Goal: Task Accomplishment & Management: Use online tool/utility

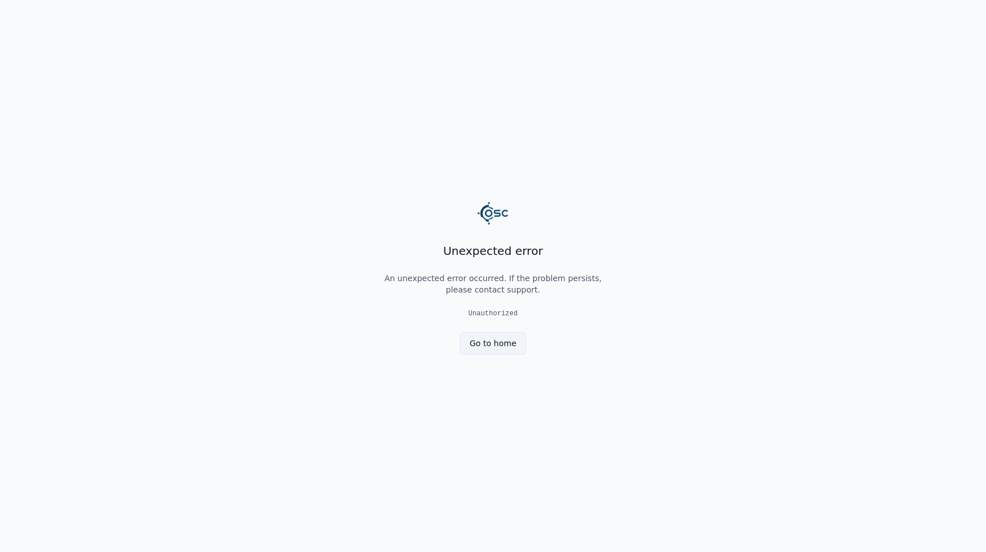
click at [484, 349] on link "Go to home" at bounding box center [493, 343] width 66 height 23
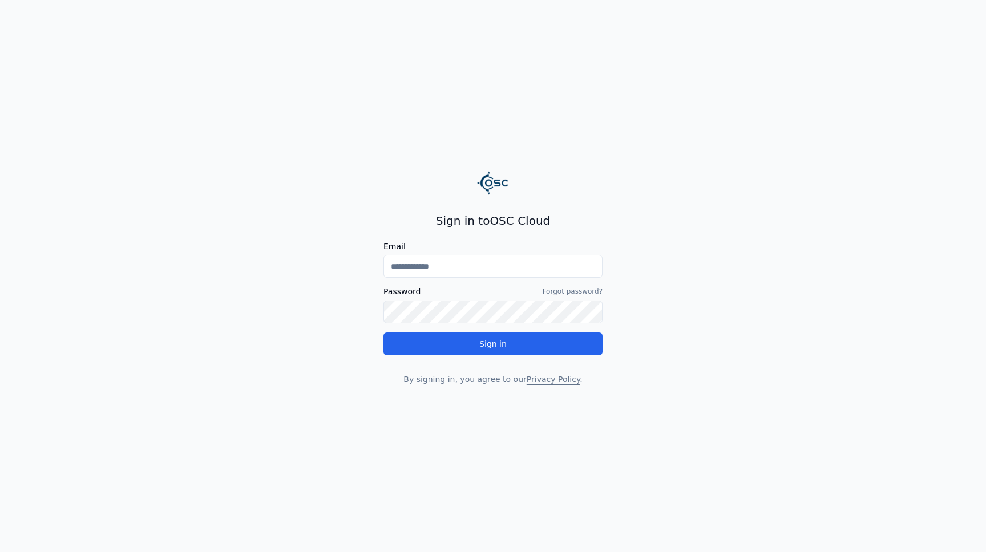
click at [435, 273] on input "Email" at bounding box center [492, 266] width 219 height 23
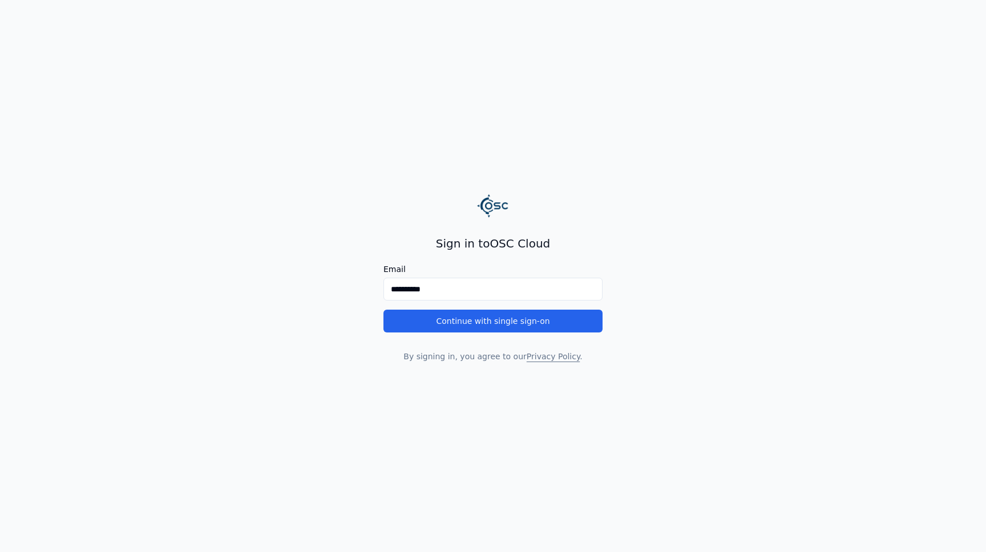
type input "**********"
click at [383, 310] on button "Continue with single sign-on" at bounding box center [492, 321] width 219 height 23
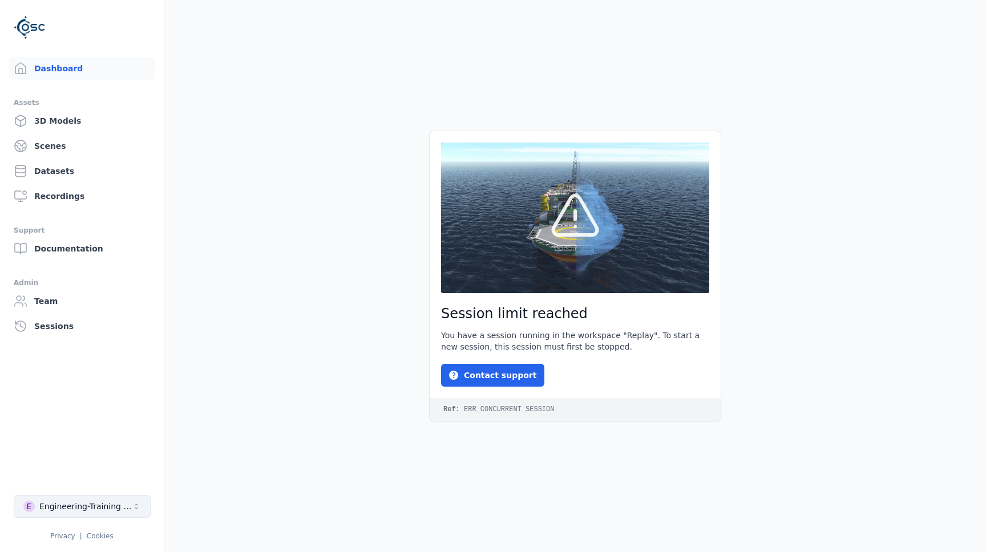
click at [75, 509] on div "Engineering-Training (SSO Staging)" at bounding box center [85, 506] width 92 height 11
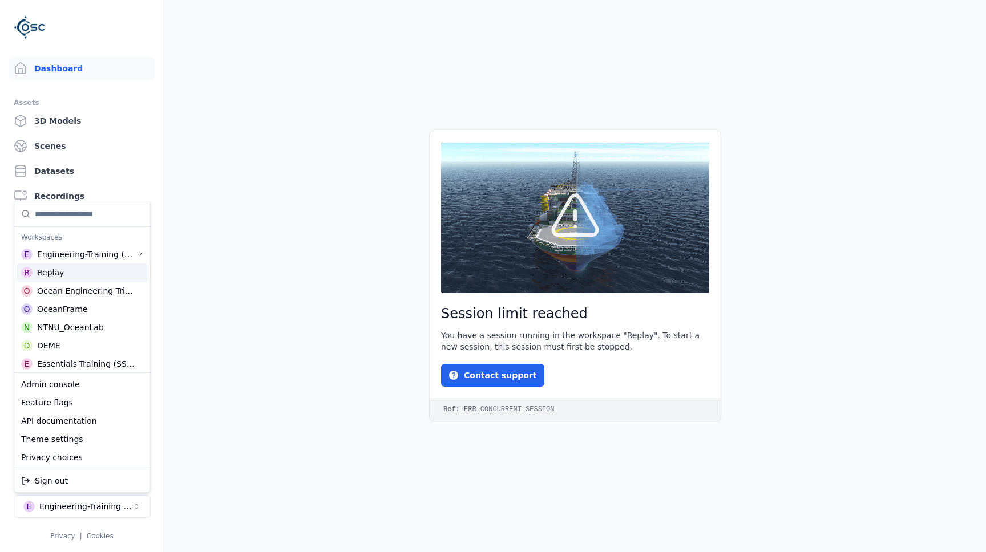
click at [50, 272] on div "Replay" at bounding box center [50, 272] width 27 height 11
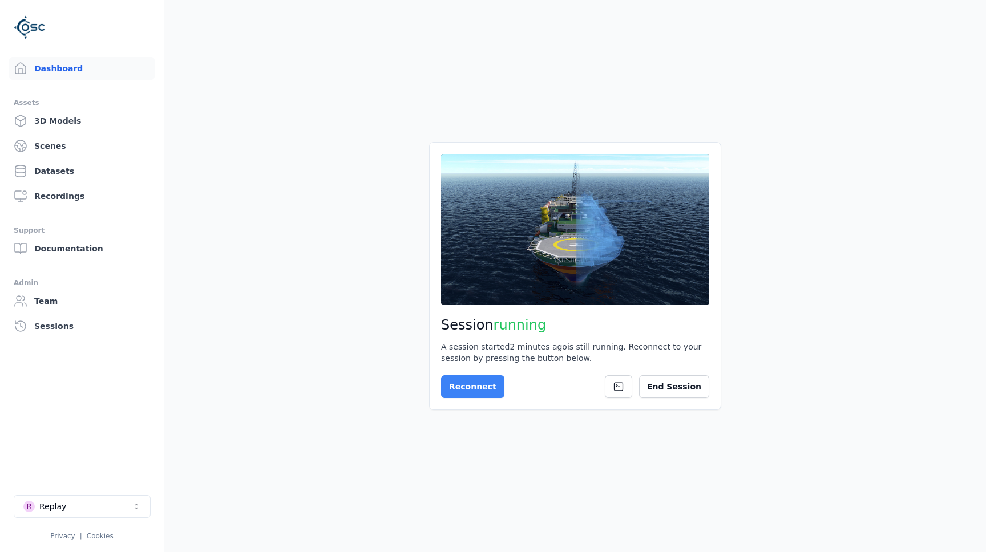
click at [470, 382] on button "Reconnect" at bounding box center [472, 386] width 63 height 23
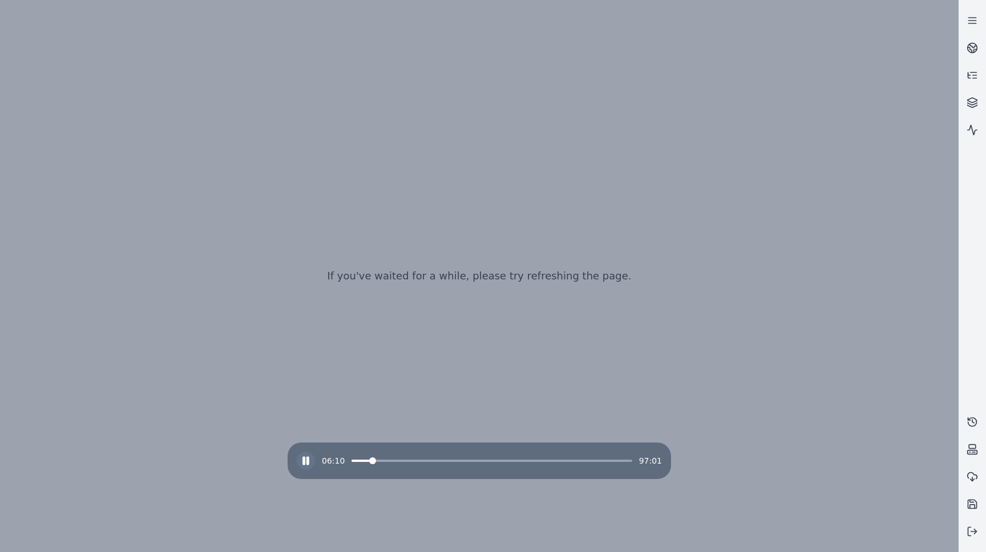
click at [305, 460] on rect at bounding box center [304, 460] width 2 height 7
click at [436, 457] on span at bounding box center [439, 460] width 7 height 7
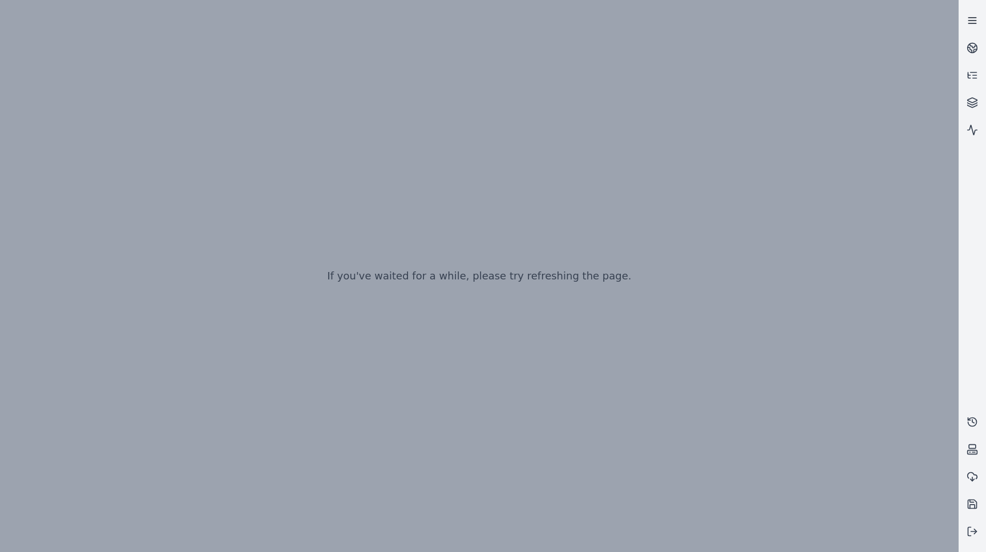
click at [973, 18] on line at bounding box center [971, 18] width 7 height 0
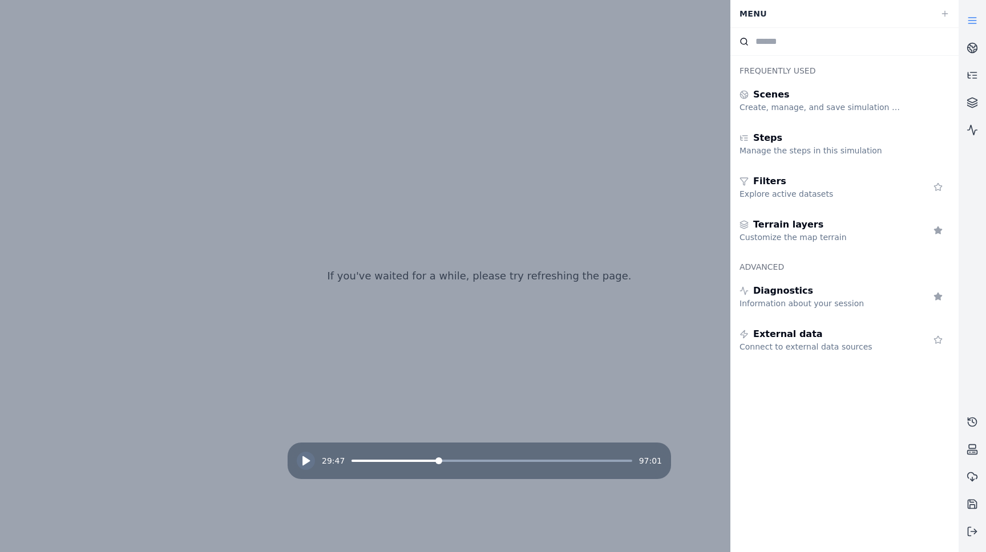
click at [597, 78] on div at bounding box center [479, 276] width 730 height 456
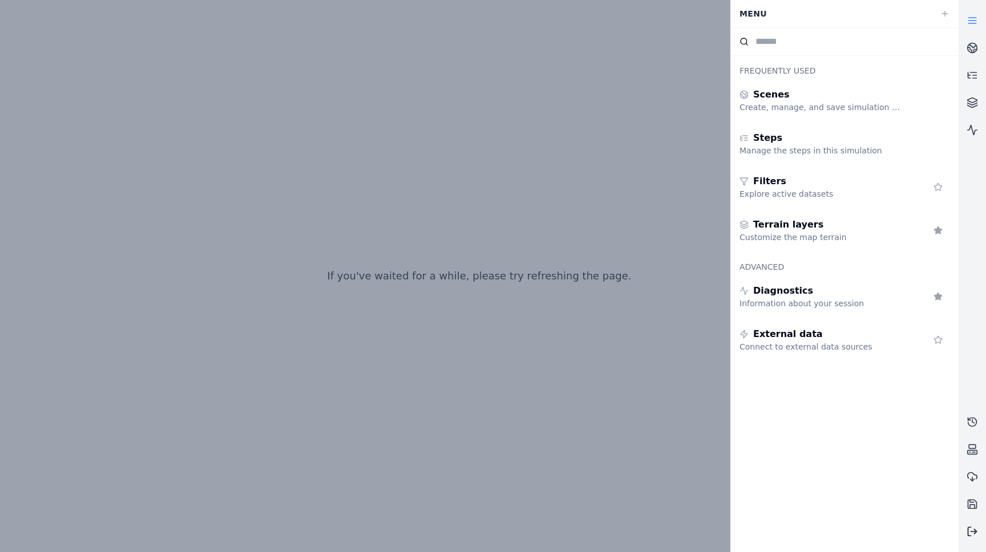
click at [974, 533] on polyline at bounding box center [975, 531] width 2 height 5
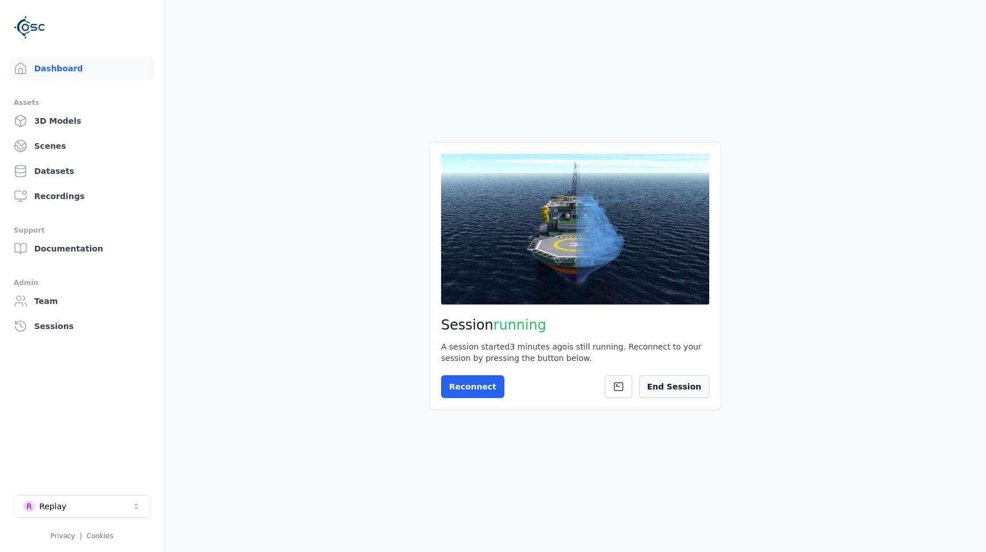
click at [671, 380] on button "End Session" at bounding box center [674, 386] width 70 height 23
click at [681, 381] on button "!" at bounding box center [688, 386] width 42 height 23
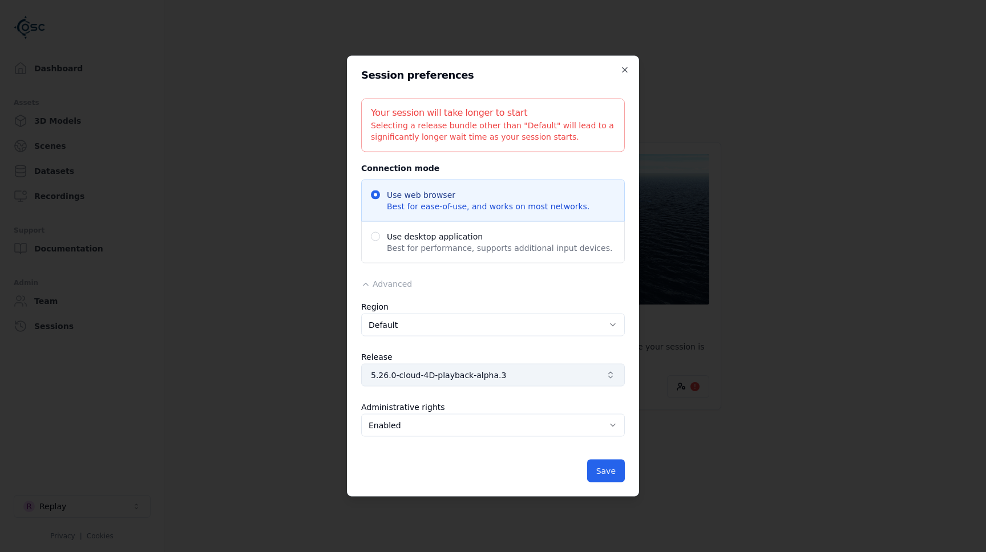
click at [489, 377] on span "5.26.0-cloud-4D-playback-alpha.3" at bounding box center [486, 375] width 230 height 11
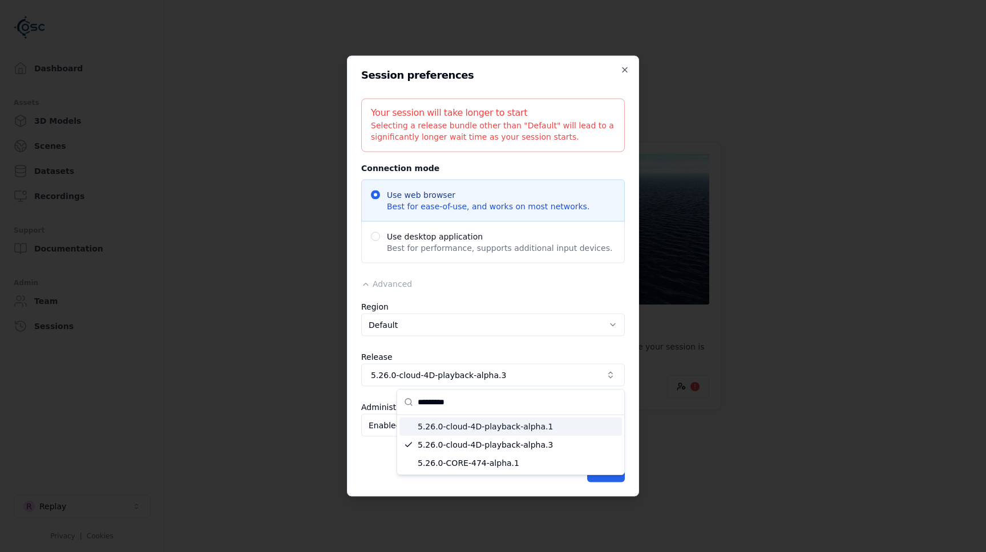
type input "*********"
click at [452, 429] on span "5.26.0-cloud-4D-playback-alpha.1" at bounding box center [518, 426] width 200 height 11
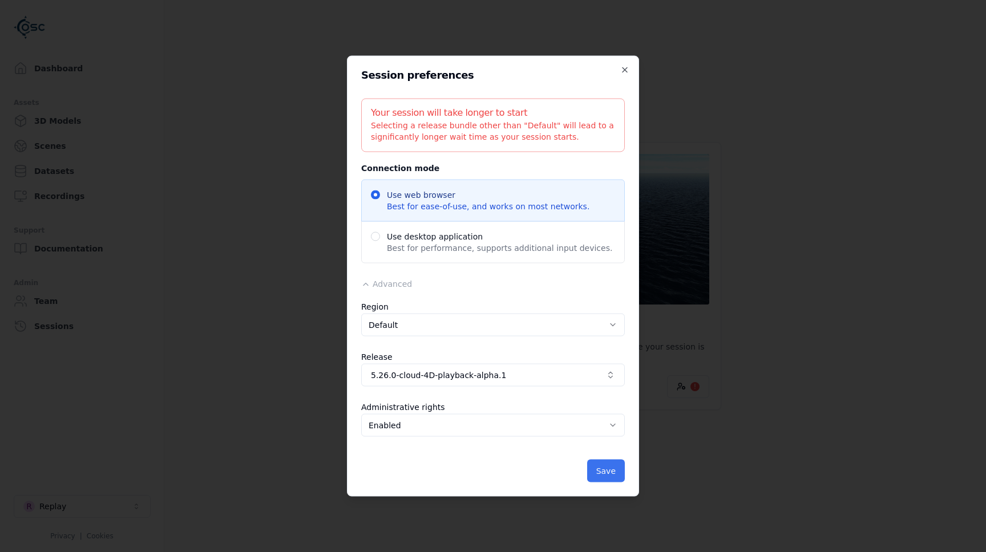
click at [606, 476] on button "Save" at bounding box center [606, 471] width 38 height 23
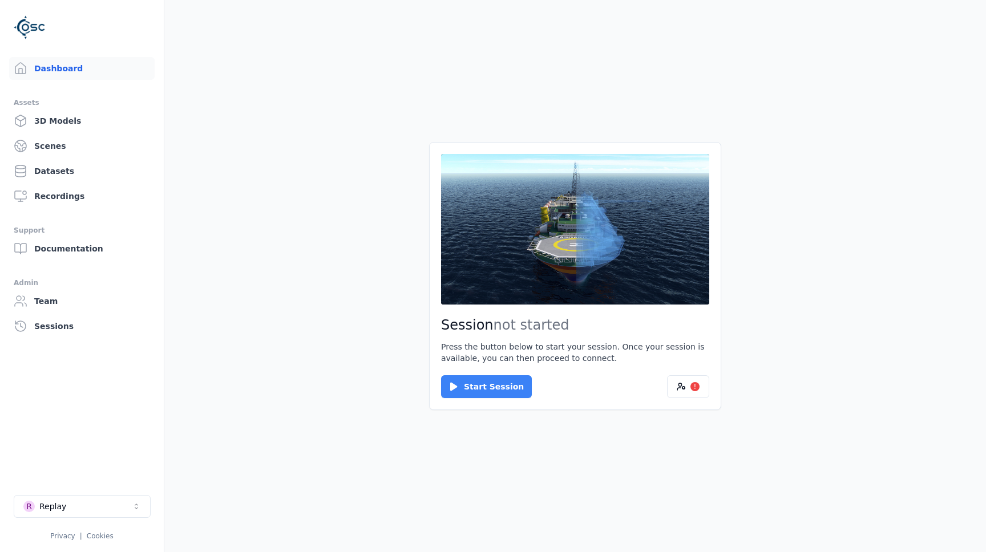
click at [485, 390] on button "Start Session" at bounding box center [486, 386] width 91 height 23
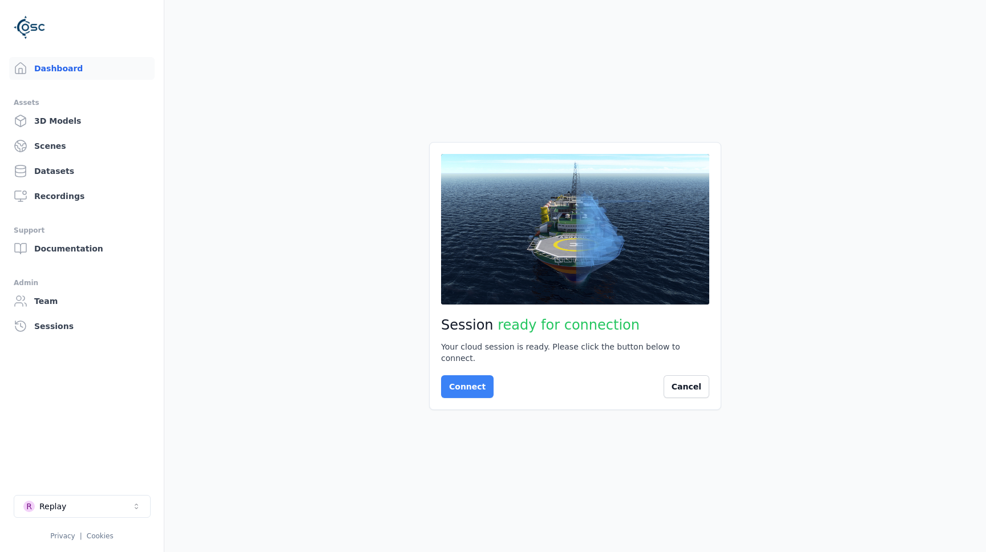
click at [480, 378] on button "Connect" at bounding box center [467, 386] width 52 height 23
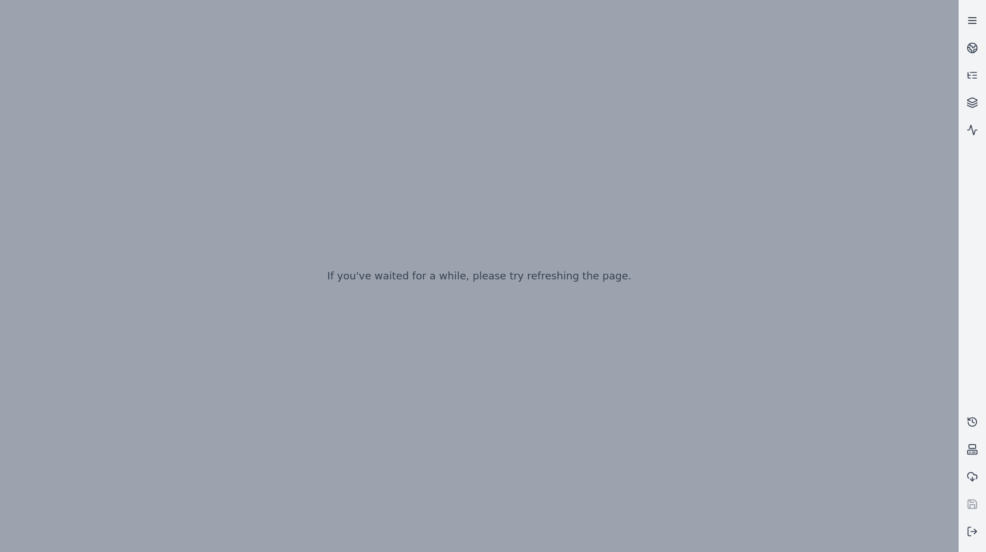
click at [970, 22] on icon at bounding box center [971, 20] width 11 height 11
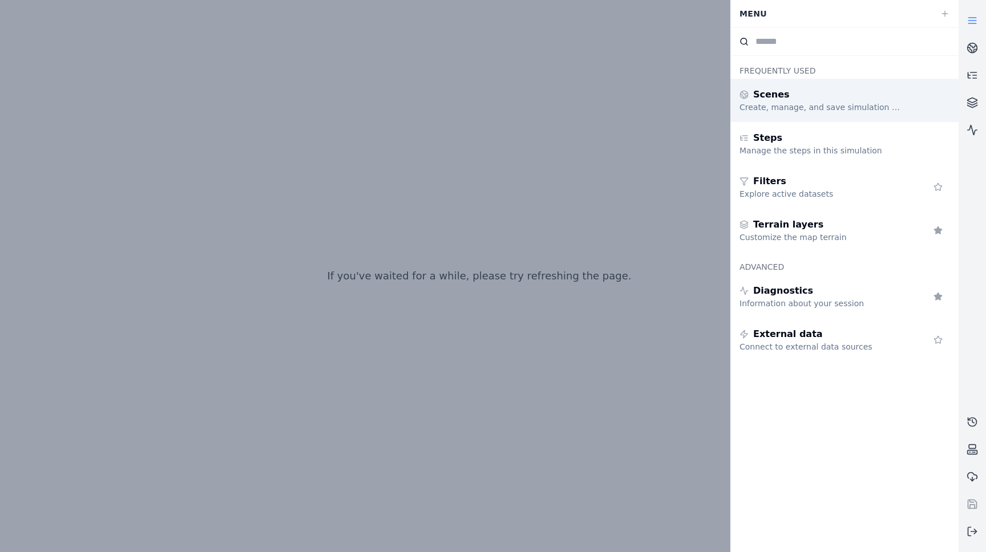
click at [804, 107] on div "Create, manage, and save simulation scenes" at bounding box center [821, 107] width 164 height 11
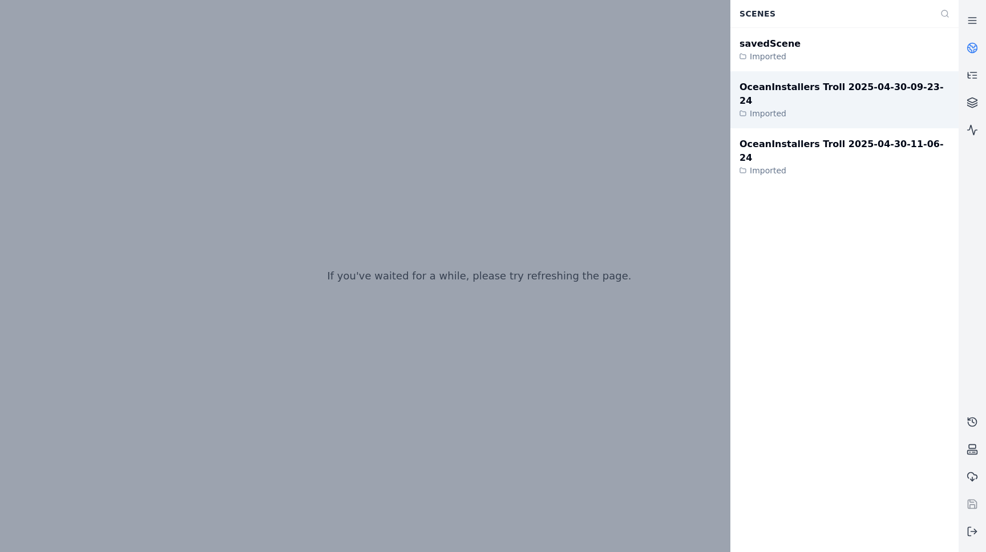
click at [805, 87] on div "OceanInstallers Troll 2025-04-30-09-23-24" at bounding box center [844, 93] width 210 height 27
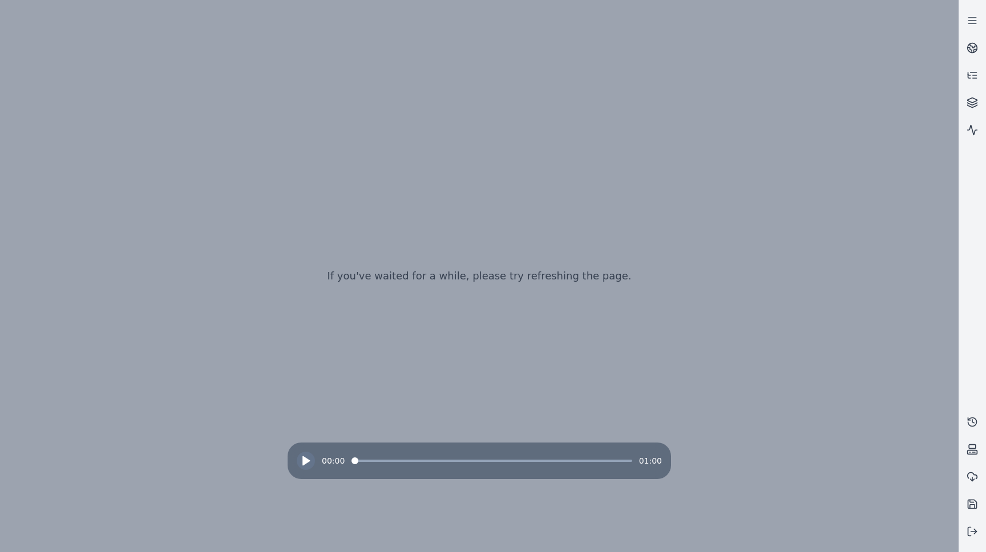
click at [305, 463] on polygon at bounding box center [306, 461] width 7 height 9
click at [304, 463] on polygon at bounding box center [306, 461] width 7 height 9
click at [385, 460] on span at bounding box center [388, 460] width 7 height 7
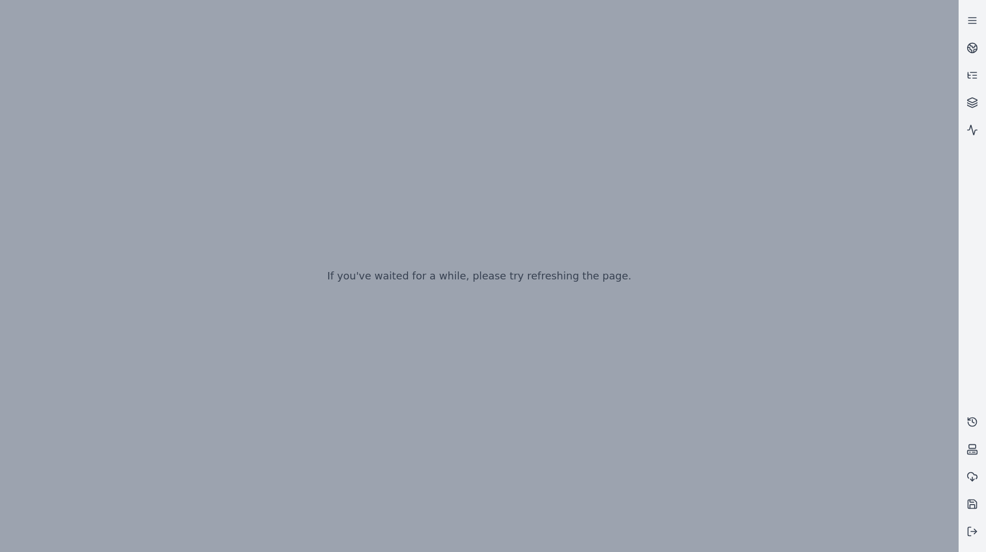
click at [306, 463] on icon at bounding box center [305, 460] width 11 height 11
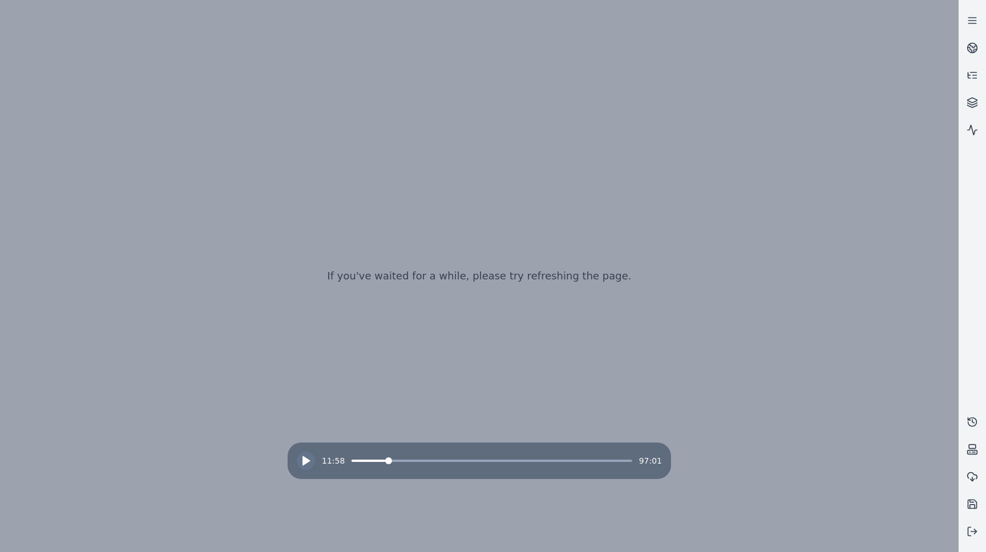
click at [457, 462] on div "11:58 97:01" at bounding box center [479, 461] width 365 height 18
click at [457, 461] on span at bounding box center [491, 461] width 280 height 2
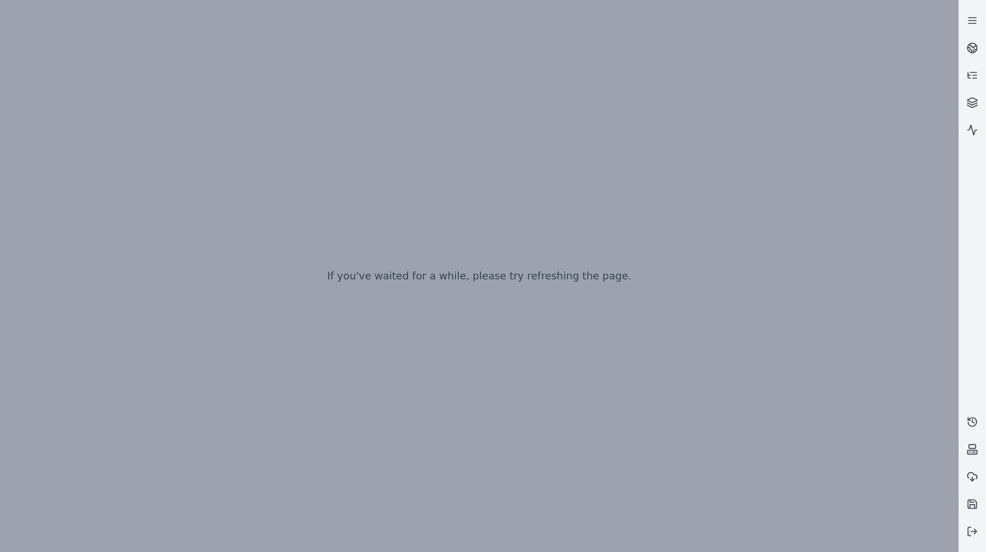
click at [307, 456] on icon at bounding box center [305, 460] width 11 height 11
click at [974, 19] on icon at bounding box center [971, 20] width 11 height 11
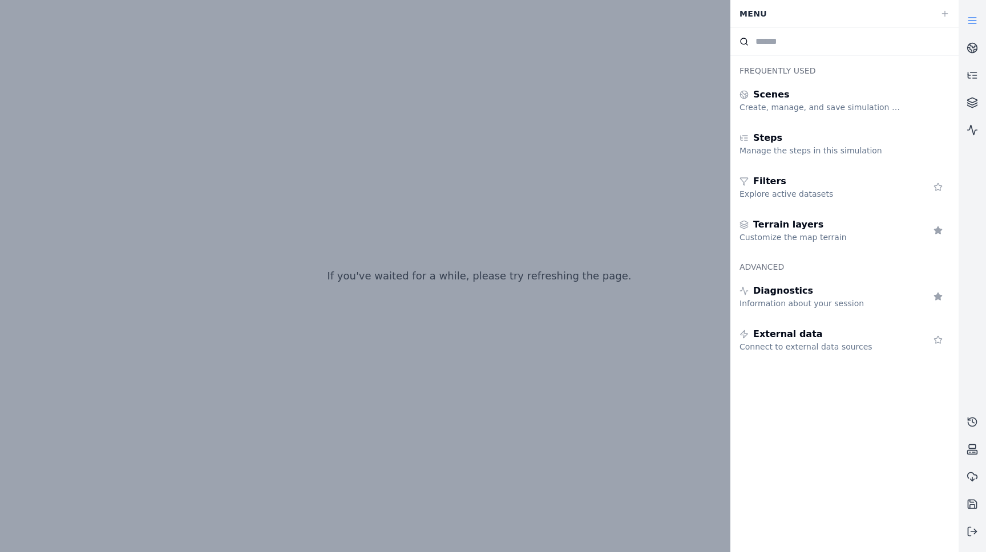
click at [974, 19] on icon at bounding box center [971, 20] width 11 height 11
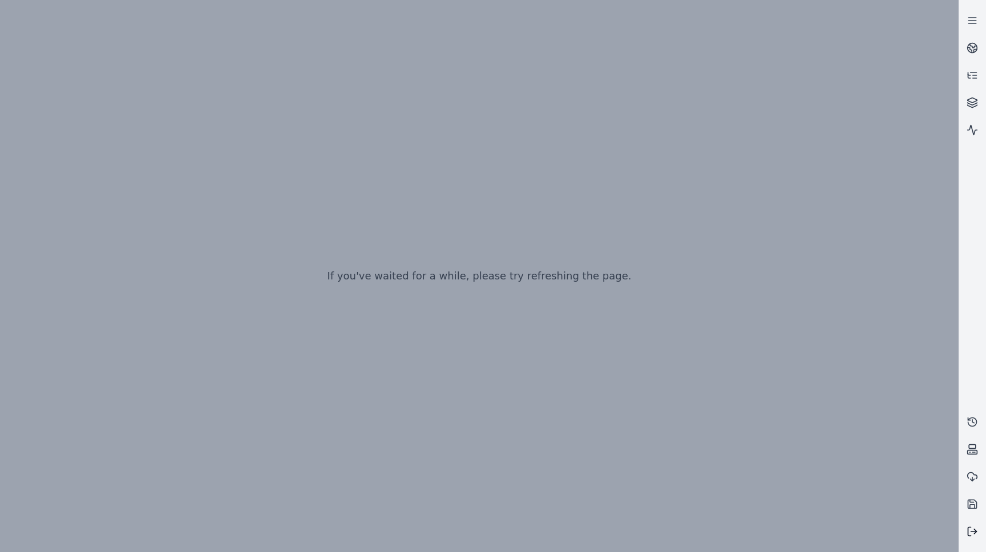
click at [974, 533] on polyline at bounding box center [975, 531] width 2 height 5
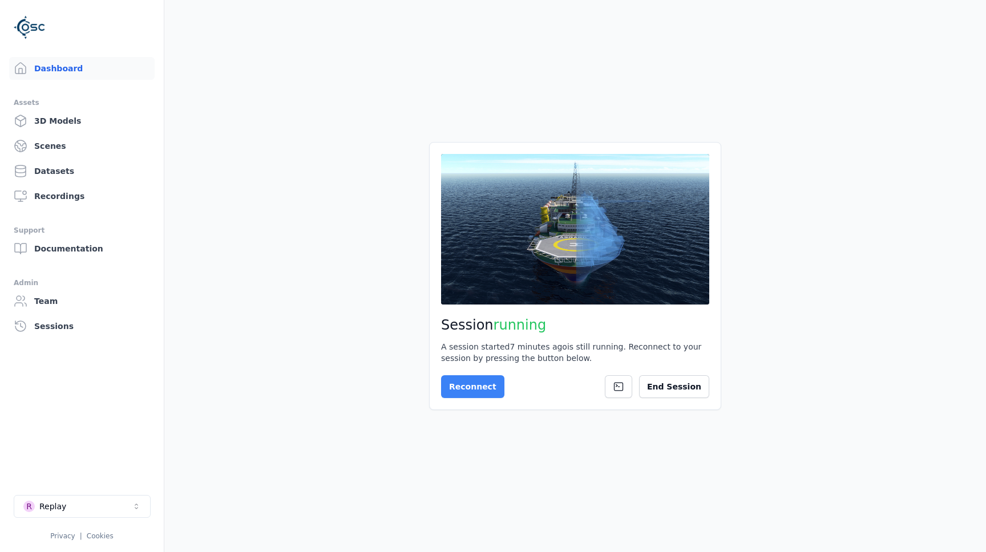
click at [479, 387] on button "Reconnect" at bounding box center [472, 386] width 63 height 23
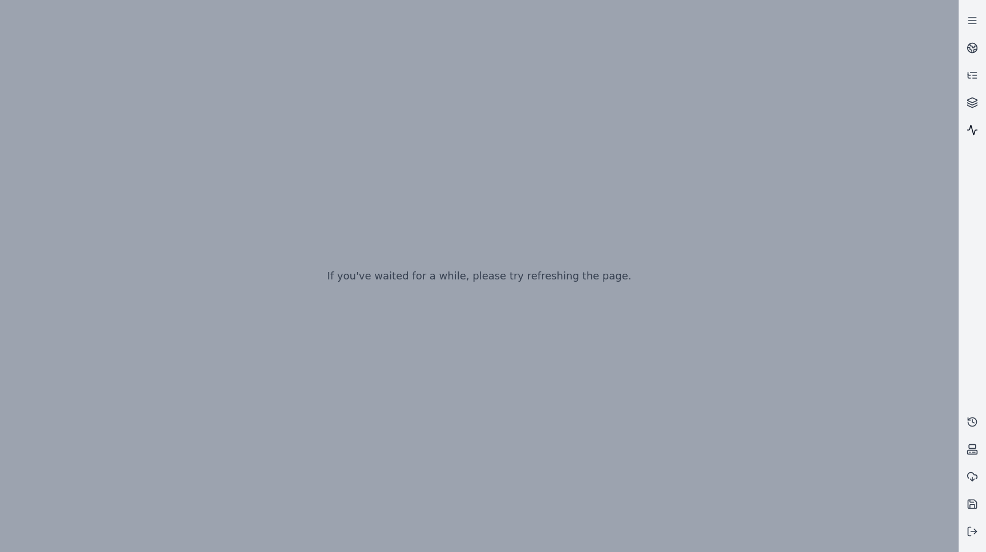
click at [971, 131] on icon at bounding box center [972, 130] width 10 height 10
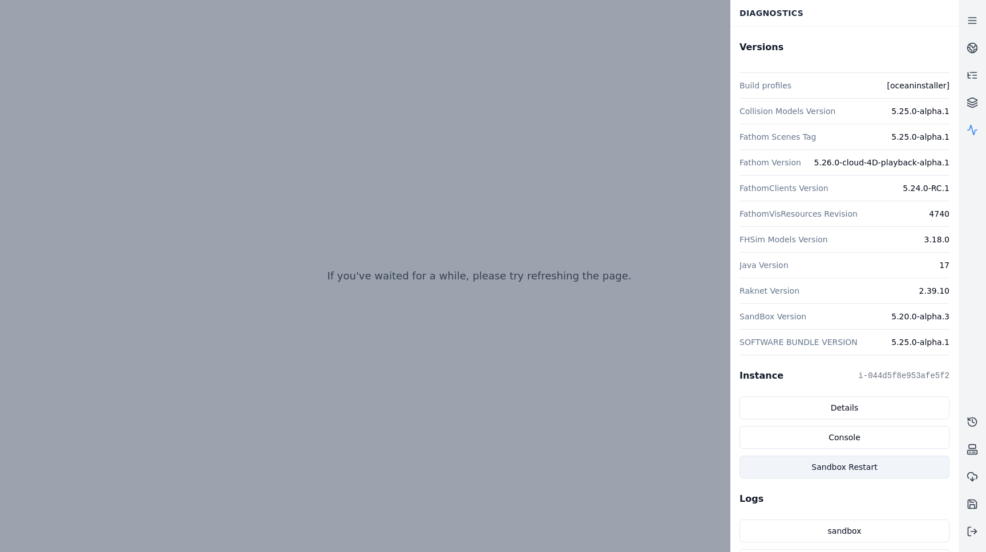
click at [833, 469] on button "Sandbox Restart" at bounding box center [844, 467] width 210 height 23
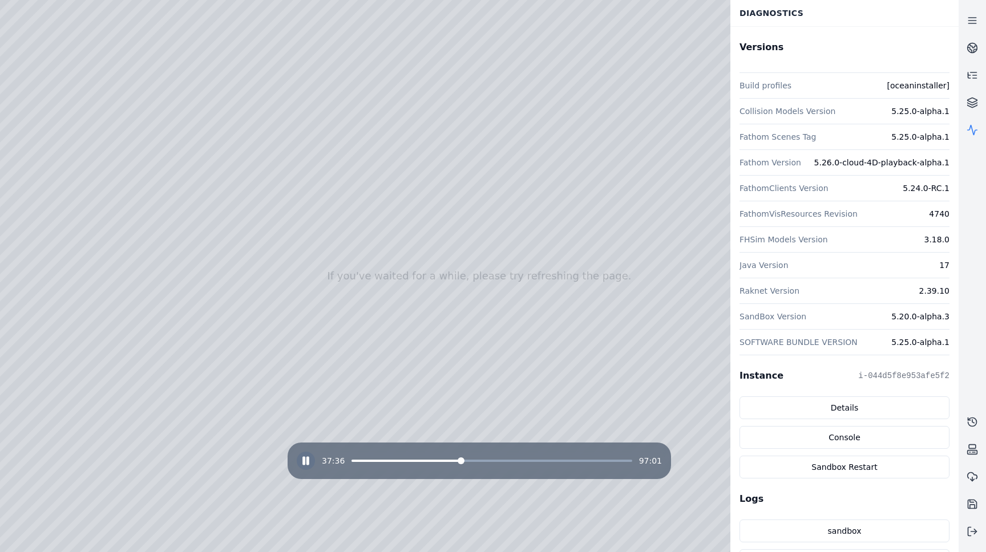
click at [303, 462] on rect at bounding box center [304, 460] width 2 height 7
click at [305, 460] on polygon at bounding box center [306, 461] width 7 height 9
click at [416, 461] on span at bounding box center [383, 461] width 65 height 2
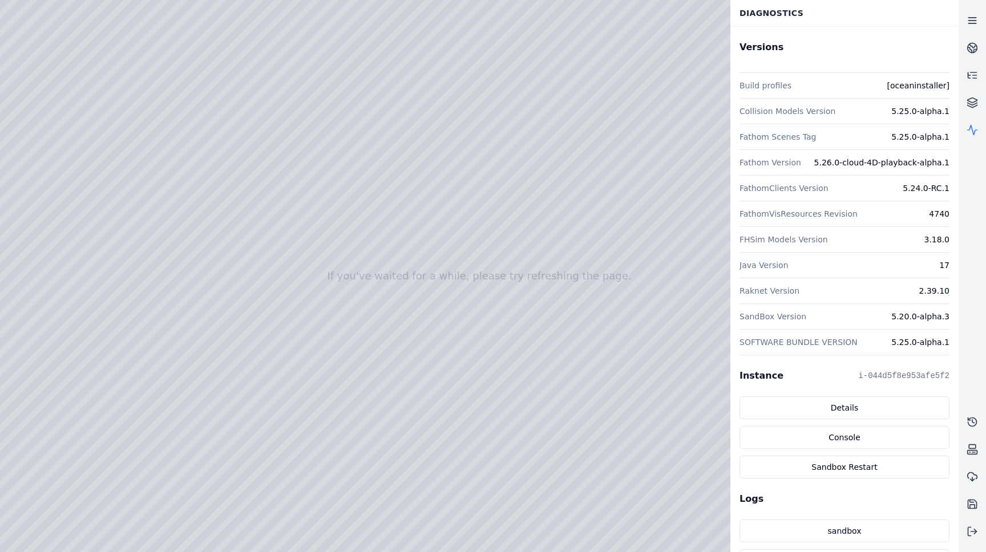
click at [975, 21] on line at bounding box center [971, 21] width 7 height 0
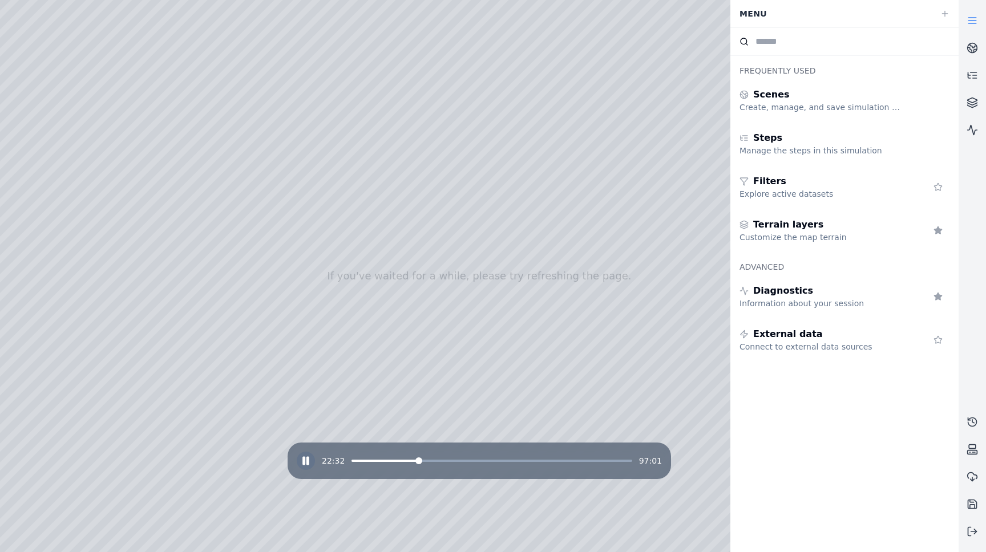
drag, startPoint x: 475, startPoint y: 295, endPoint x: 493, endPoint y: 319, distance: 29.3
click at [448, 461] on span at bounding box center [491, 461] width 280 height 2
click at [480, 460] on span at bounding box center [491, 461] width 280 height 2
click at [370, 461] on span at bounding box center [360, 461] width 19 height 2
drag, startPoint x: 350, startPoint y: 357, endPoint x: 432, endPoint y: 359, distance: 82.2
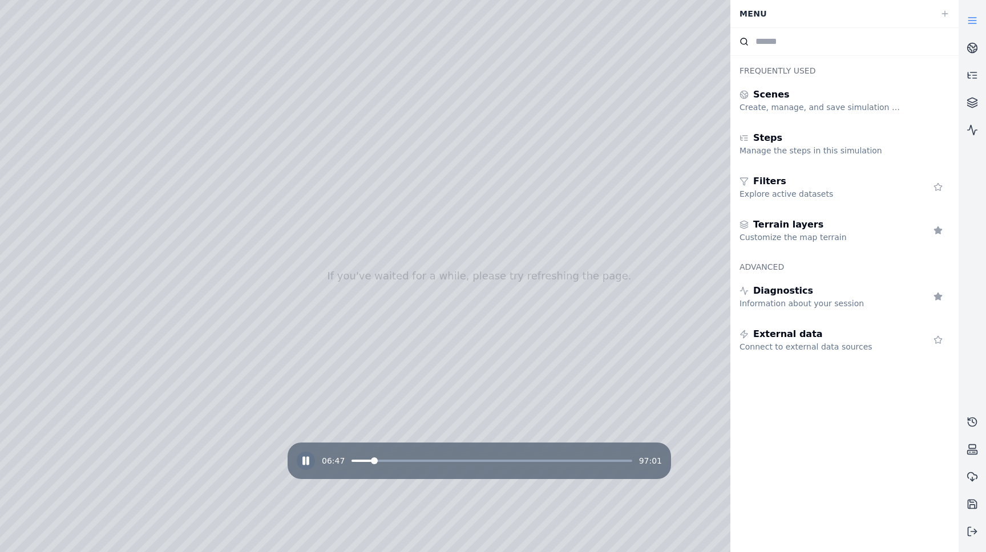
drag, startPoint x: 432, startPoint y: 359, endPoint x: 403, endPoint y: 385, distance: 38.4
drag, startPoint x: 403, startPoint y: 385, endPoint x: 404, endPoint y: 348, distance: 37.1
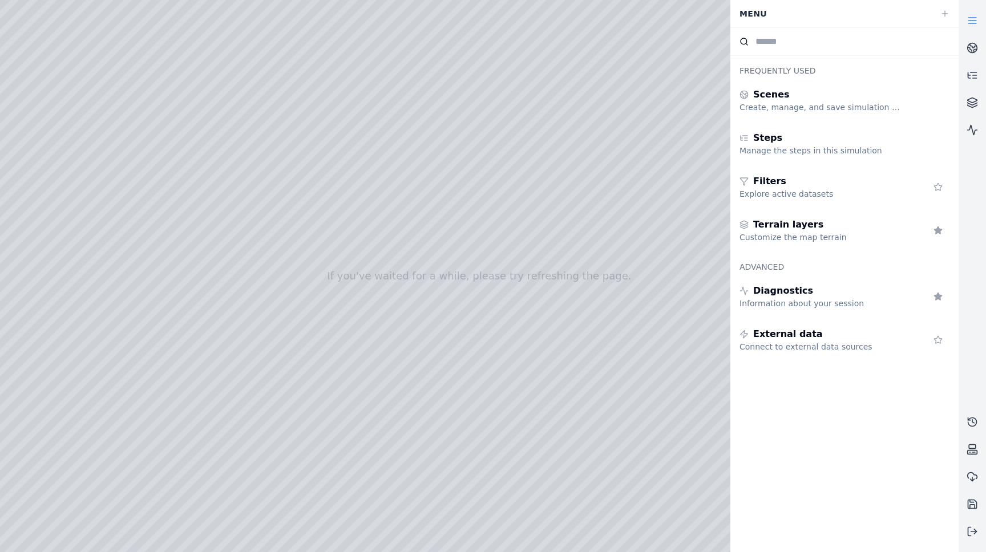
click at [307, 464] on rect at bounding box center [308, 460] width 2 height 7
click at [305, 463] on polygon at bounding box center [306, 461] width 7 height 9
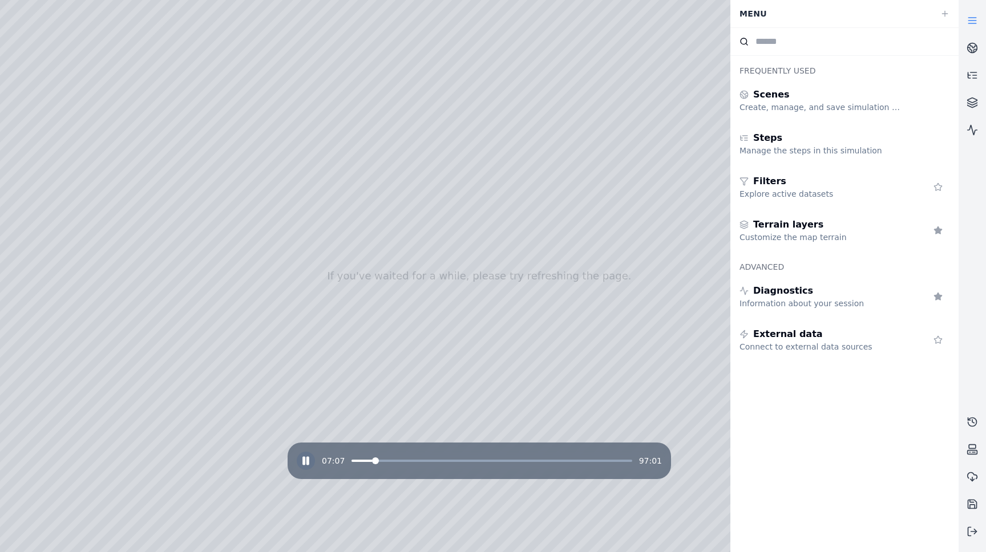
click at [351, 462] on div "07:07 97:01" at bounding box center [479, 461] width 365 height 18
click at [354, 462] on div "07:08 97:01" at bounding box center [479, 461] width 365 height 18
click at [357, 463] on div "07:09 97:01" at bounding box center [479, 461] width 365 height 18
click at [358, 461] on span at bounding box center [361, 460] width 7 height 7
click at [391, 460] on span at bounding box center [491, 461] width 280 height 2
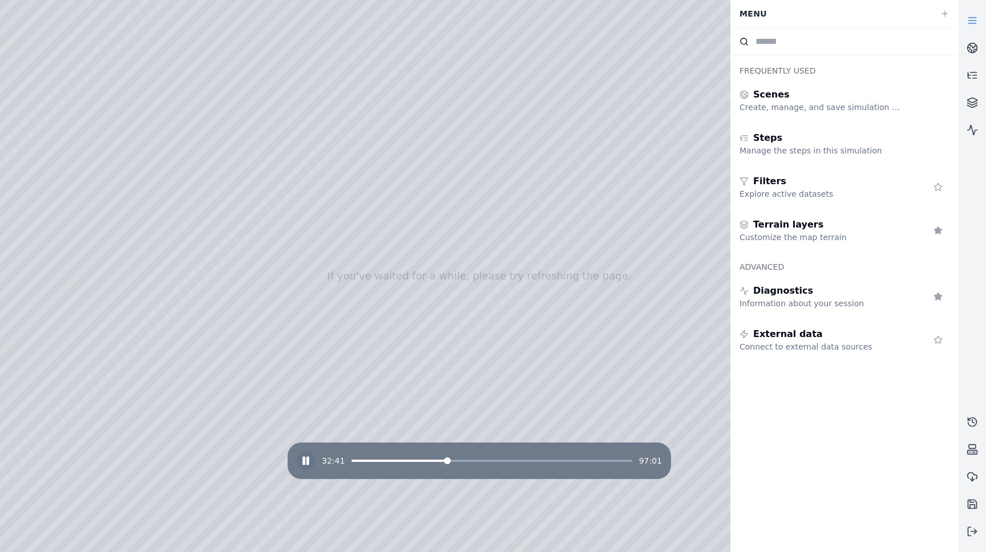
click at [445, 461] on span at bounding box center [491, 461] width 280 height 2
click at [484, 460] on span at bounding box center [491, 461] width 280 height 2
click at [515, 460] on span at bounding box center [491, 461] width 280 height 2
click at [544, 460] on span at bounding box center [491, 461] width 280 height 2
click at [573, 460] on span at bounding box center [491, 461] width 280 height 2
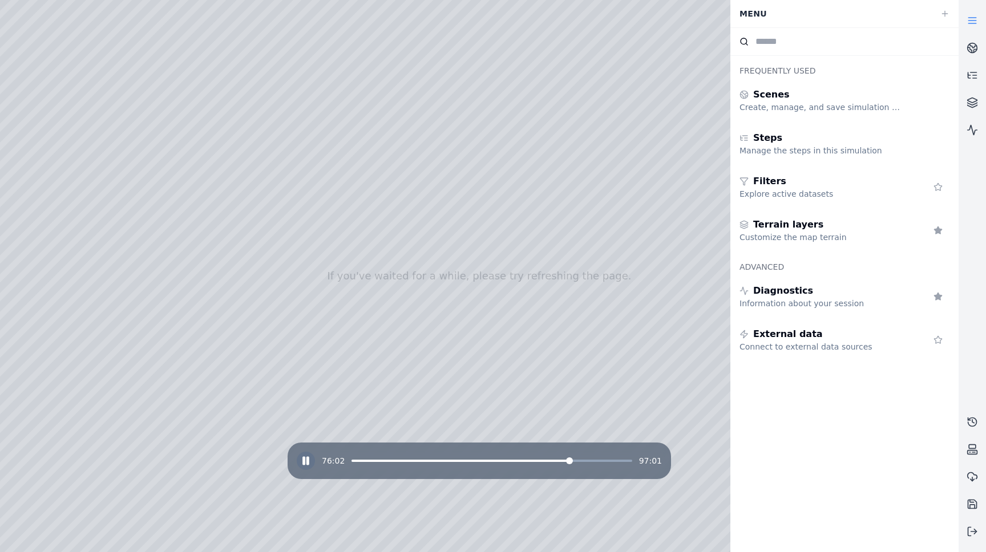
click at [484, 328] on div at bounding box center [479, 276] width 958 height 552
click at [432, 171] on div at bounding box center [479, 276] width 958 height 552
drag, startPoint x: 465, startPoint y: 281, endPoint x: 468, endPoint y: 317, distance: 36.7
drag, startPoint x: 468, startPoint y: 317, endPoint x: 468, endPoint y: 299, distance: 17.7
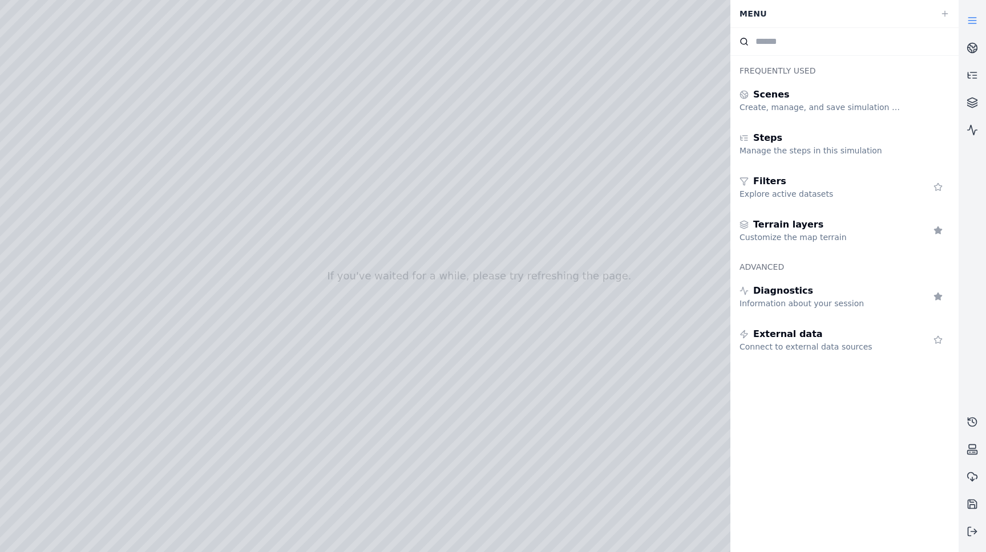
click at [970, 23] on line at bounding box center [971, 23] width 7 height 0
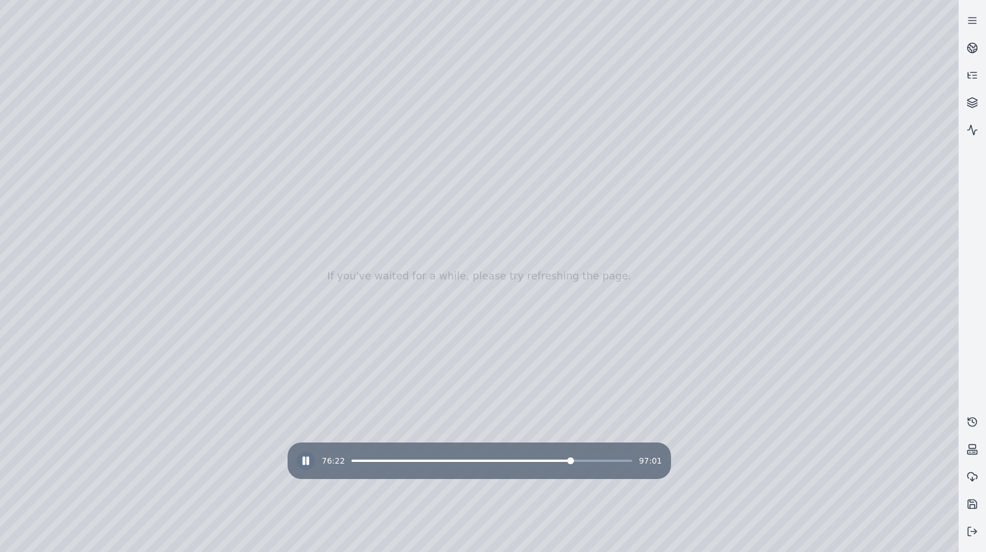
click at [590, 461] on span at bounding box center [491, 461] width 280 height 2
click at [609, 460] on span at bounding box center [491, 461] width 280 height 2
click at [792, 535] on div at bounding box center [479, 276] width 958 height 552
click at [823, 409] on div at bounding box center [479, 276] width 958 height 552
click at [821, 464] on div at bounding box center [479, 276] width 958 height 552
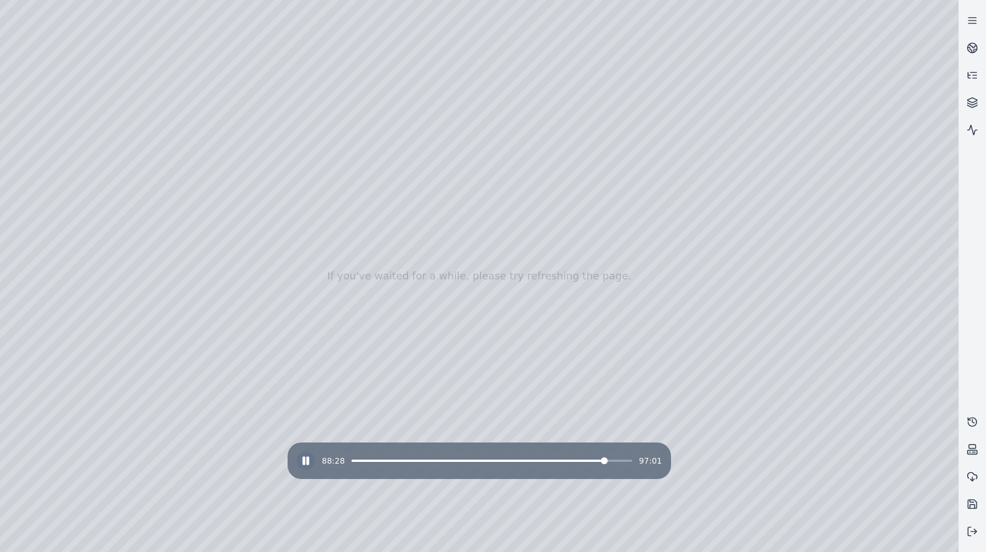
click at [854, 439] on div at bounding box center [479, 276] width 958 height 552
click at [749, 436] on div at bounding box center [479, 276] width 958 height 552
click at [851, 434] on div at bounding box center [479, 276] width 958 height 552
click at [781, 431] on div at bounding box center [479, 276] width 958 height 552
click at [748, 431] on div at bounding box center [479, 276] width 958 height 552
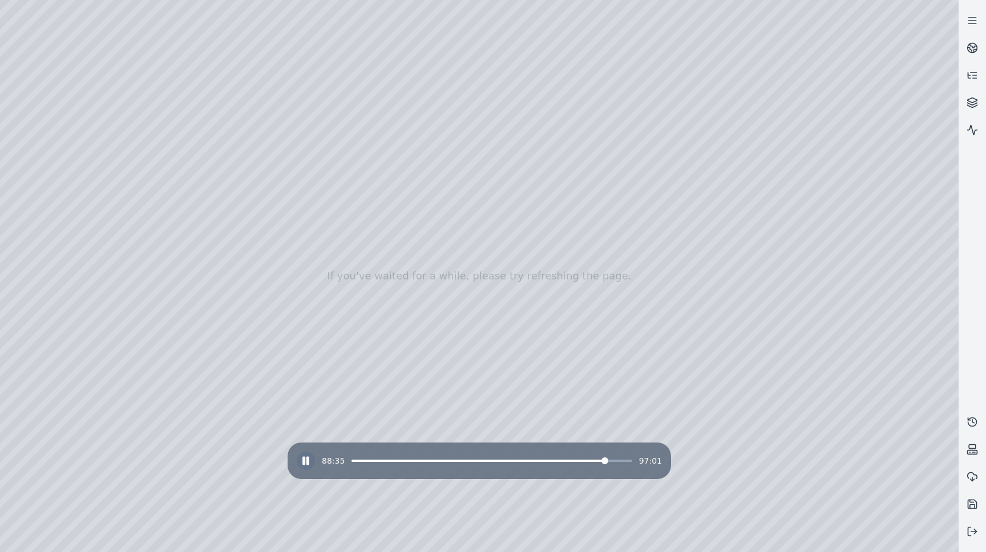
click at [848, 439] on div at bounding box center [479, 276] width 958 height 552
click at [751, 438] on div at bounding box center [479, 276] width 958 height 552
click at [856, 439] on div at bounding box center [479, 276] width 958 height 552
click at [818, 464] on div at bounding box center [479, 276] width 958 height 552
click at [94, 183] on div at bounding box center [479, 276] width 958 height 552
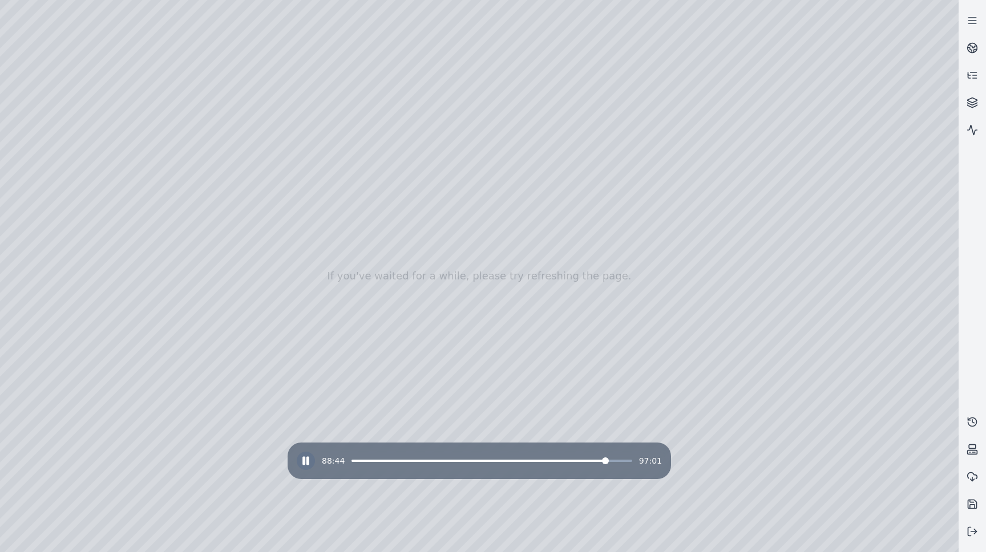
click at [86, 224] on div at bounding box center [479, 276] width 958 height 552
click at [275, 136] on div at bounding box center [479, 276] width 958 height 552
click at [790, 445] on div at bounding box center [479, 276] width 958 height 552
click at [748, 436] on div at bounding box center [479, 276] width 958 height 552
click at [894, 438] on div at bounding box center [479, 276] width 958 height 552
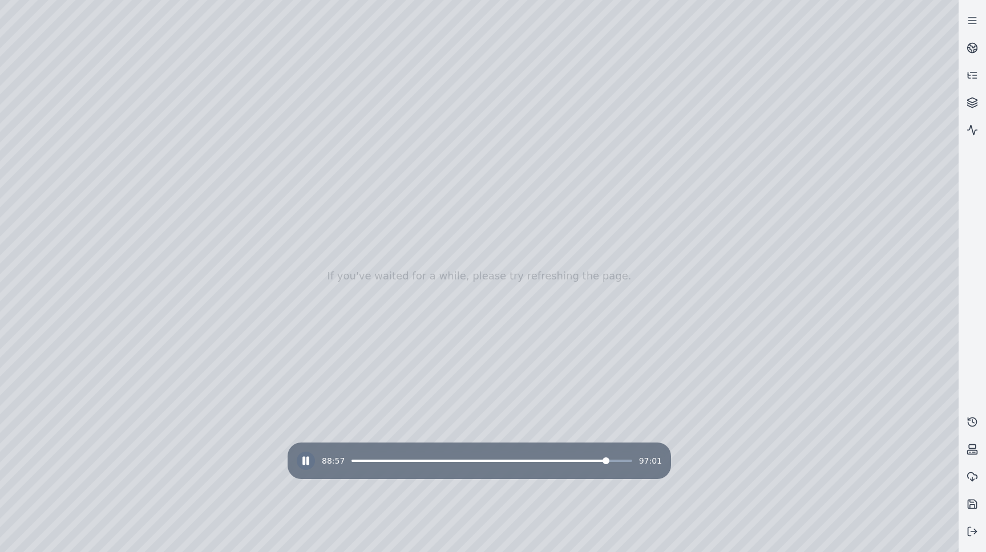
click at [795, 440] on div at bounding box center [479, 276] width 958 height 552
click at [742, 435] on div at bounding box center [479, 276] width 958 height 552
click at [902, 432] on div at bounding box center [479, 276] width 958 height 552
click at [821, 404] on div at bounding box center [479, 276] width 958 height 552
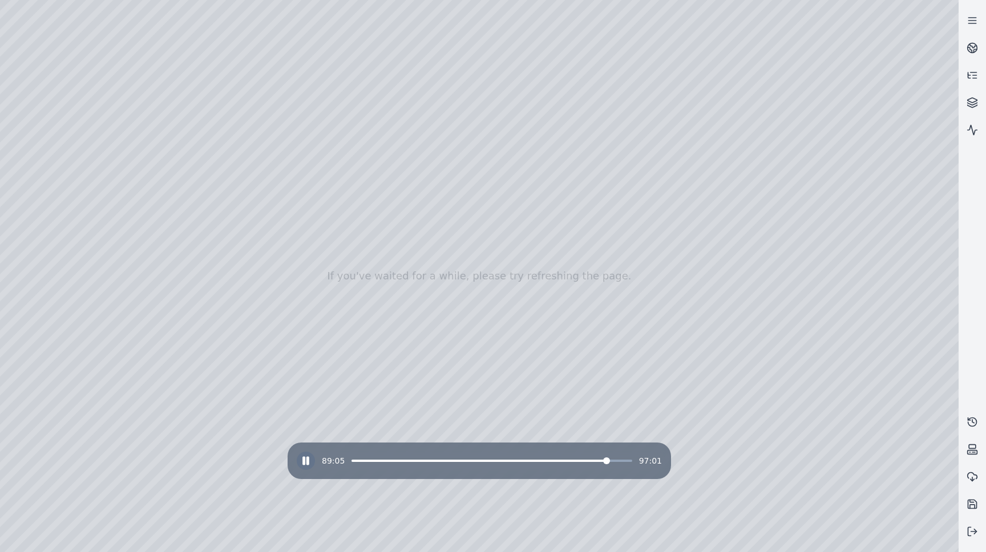
click at [795, 436] on div at bounding box center [479, 276] width 958 height 552
click at [159, 168] on div at bounding box center [479, 276] width 958 height 552
click at [154, 165] on div at bounding box center [479, 276] width 958 height 552
click at [156, 165] on div at bounding box center [479, 276] width 958 height 552
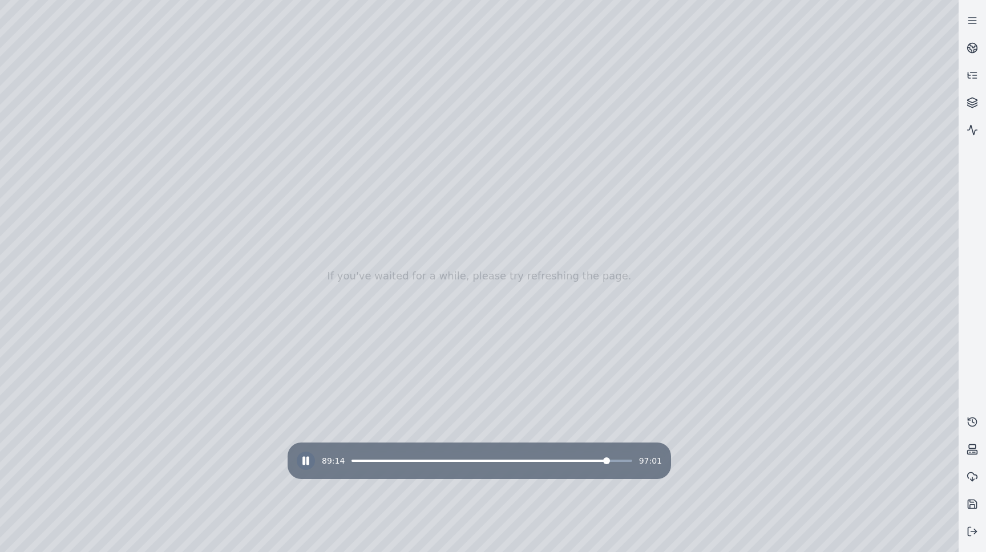
click at [156, 184] on div at bounding box center [479, 276] width 958 height 552
click at [83, 207] on div at bounding box center [479, 276] width 958 height 552
click at [91, 188] on div at bounding box center [479, 276] width 958 height 552
click at [98, 185] on div at bounding box center [479, 276] width 958 height 552
click at [92, 226] on div at bounding box center [479, 276] width 958 height 552
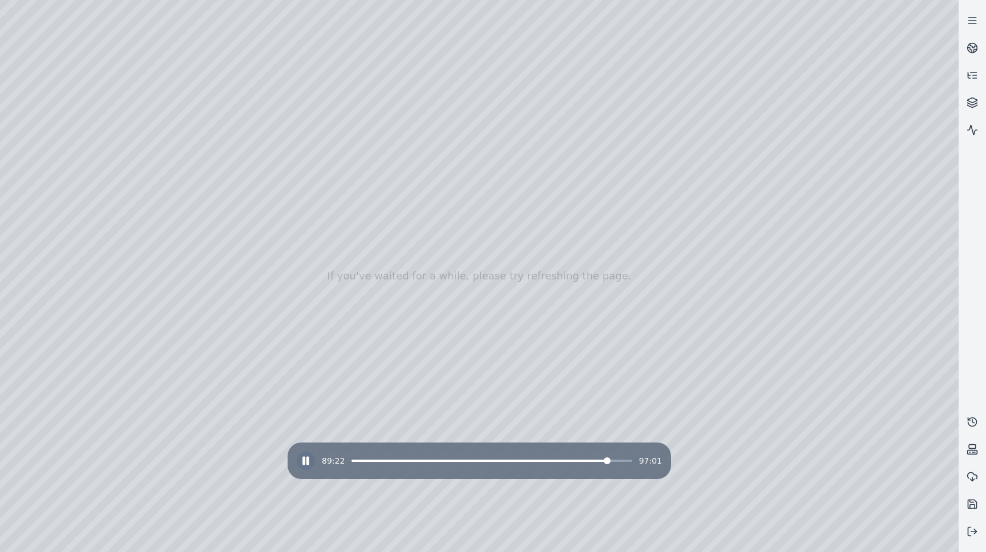
click at [436, 272] on div at bounding box center [479, 276] width 958 height 552
click at [268, 137] on div at bounding box center [479, 276] width 958 height 552
click at [453, 307] on div at bounding box center [479, 276] width 958 height 552
click at [610, 299] on div at bounding box center [479, 276] width 958 height 552
click at [276, 289] on div at bounding box center [479, 276] width 958 height 552
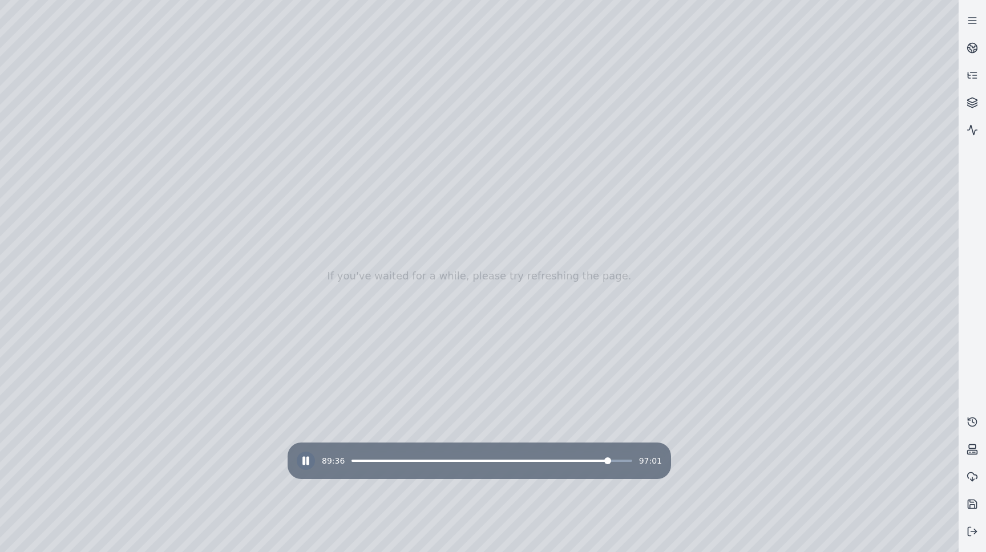
drag, startPoint x: 499, startPoint y: 340, endPoint x: 500, endPoint y: 386, distance: 46.2
click at [139, 111] on div at bounding box center [479, 276] width 958 height 552
drag, startPoint x: 415, startPoint y: 463, endPoint x: 403, endPoint y: 463, distance: 11.4
click at [403, 463] on div "89:53 97:01" at bounding box center [479, 461] width 365 height 18
click at [408, 461] on span at bounding box center [380, 461] width 58 height 2
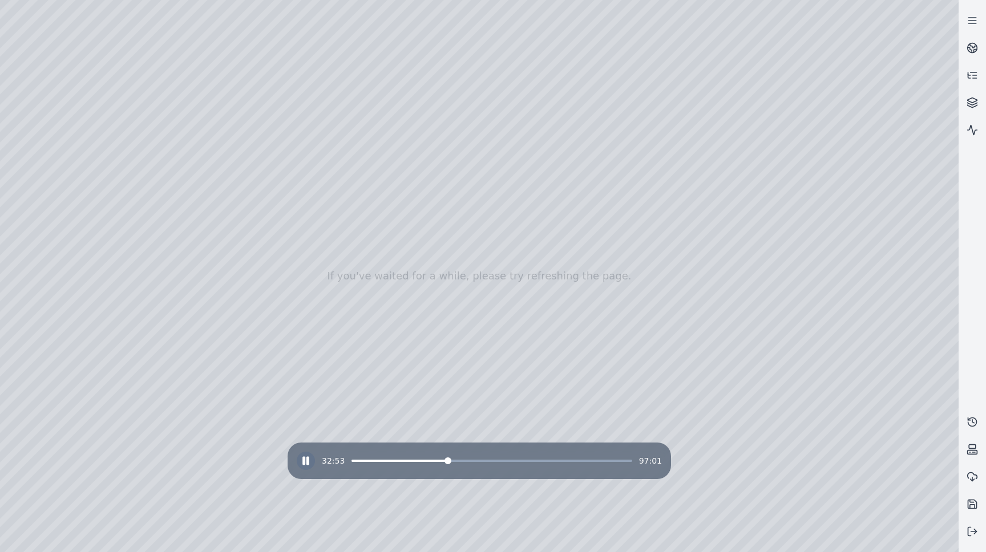
click at [446, 460] on span at bounding box center [491, 461] width 280 height 2
click at [92, 206] on div at bounding box center [479, 276] width 958 height 552
click at [389, 158] on div at bounding box center [479, 276] width 958 height 552
click at [233, 214] on div at bounding box center [479, 276] width 958 height 552
click at [279, 266] on div at bounding box center [479, 276] width 958 height 552
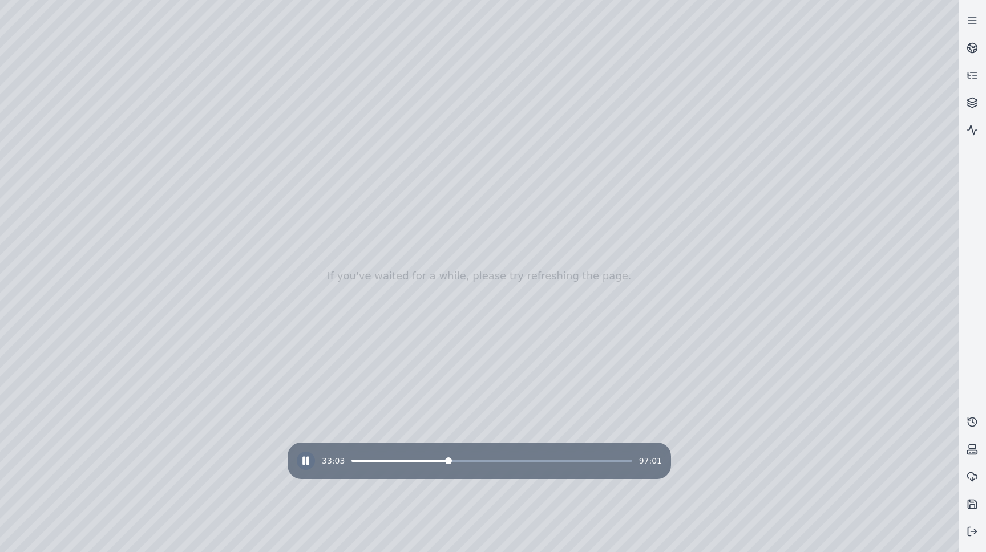
click at [256, 166] on div at bounding box center [479, 276] width 958 height 552
click at [201, 280] on div at bounding box center [479, 276] width 958 height 552
click at [260, 501] on div at bounding box center [479, 276] width 958 height 552
drag, startPoint x: 353, startPoint y: 76, endPoint x: 431, endPoint y: 258, distance: 198.3
click at [431, 258] on div at bounding box center [479, 276] width 958 height 552
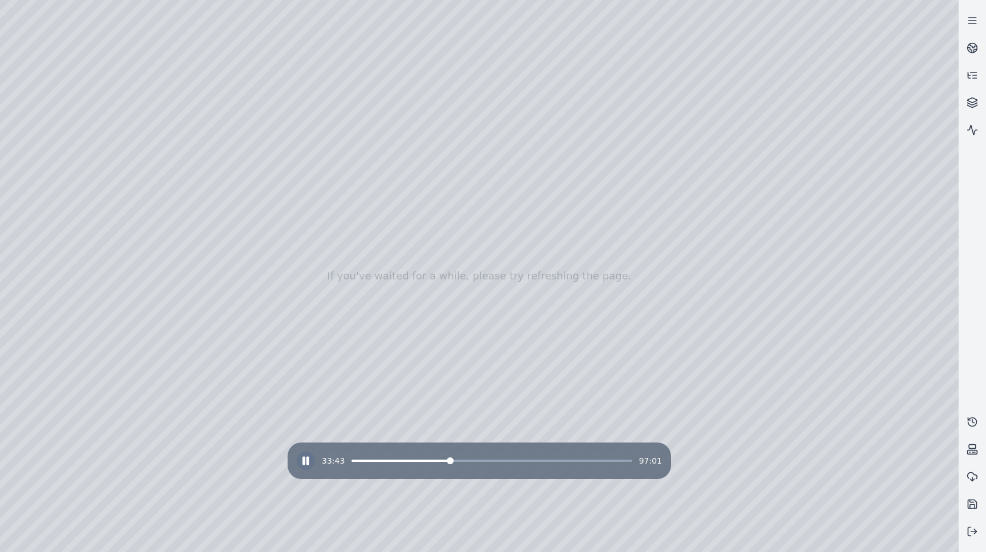
click at [804, 135] on div at bounding box center [479, 276] width 958 height 552
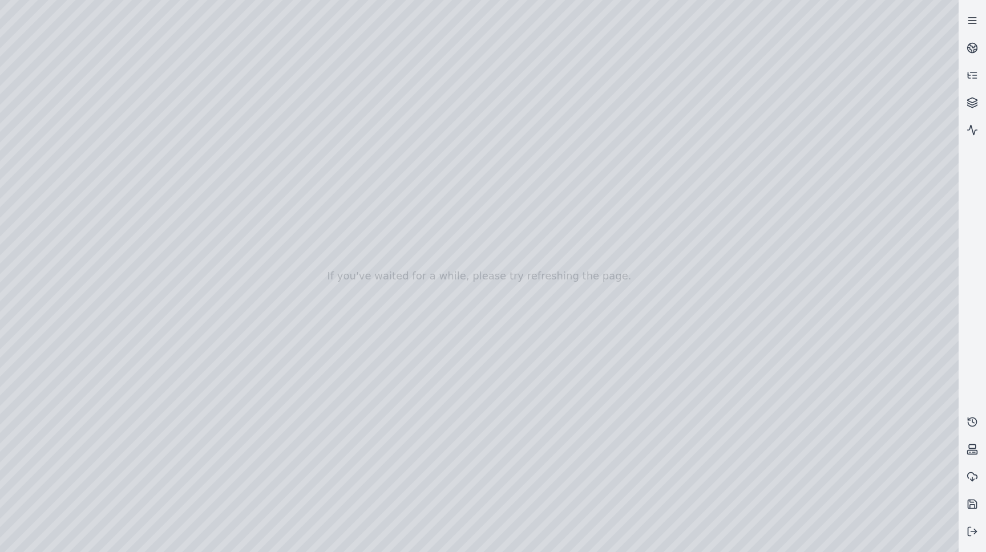
click at [969, 19] on icon at bounding box center [971, 20] width 11 height 11
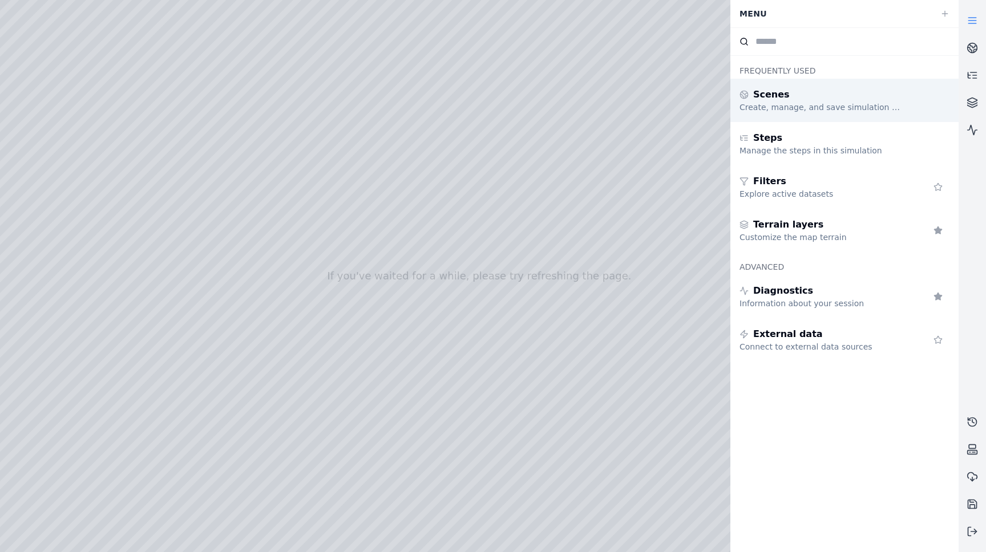
click at [838, 109] on div "Create, manage, and save simulation scenes" at bounding box center [821, 107] width 164 height 11
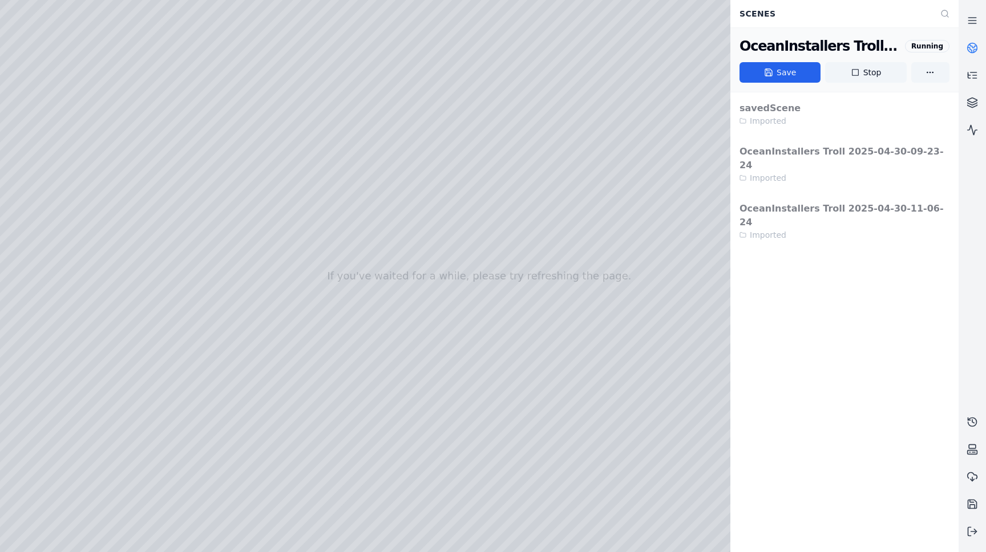
click at [976, 43] on icon at bounding box center [971, 47] width 11 height 11
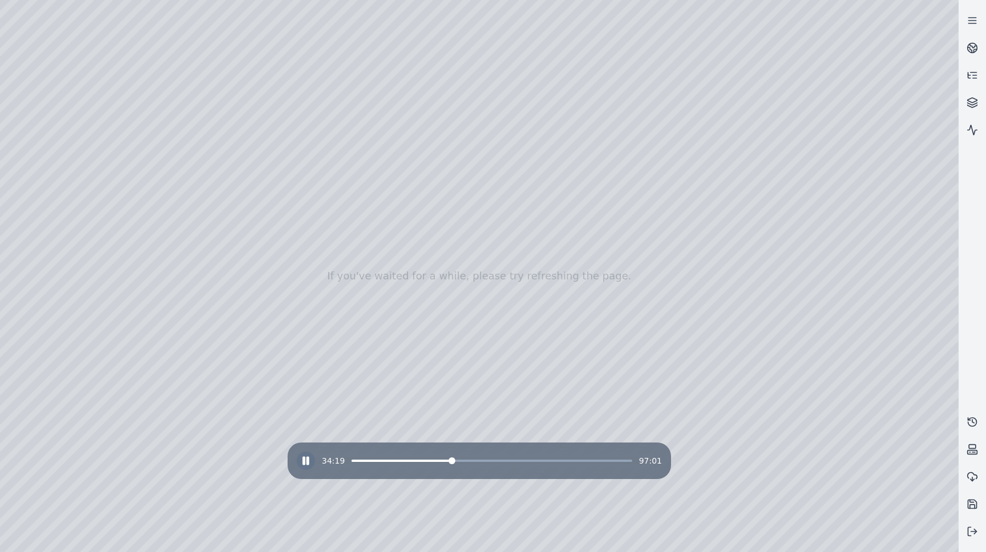
click at [801, 431] on div at bounding box center [479, 276] width 958 height 552
click at [844, 427] on div at bounding box center [479, 276] width 958 height 552
click at [894, 432] on div at bounding box center [479, 276] width 958 height 552
click at [749, 442] on div at bounding box center [479, 276] width 958 height 552
click at [817, 408] on div at bounding box center [479, 276] width 958 height 552
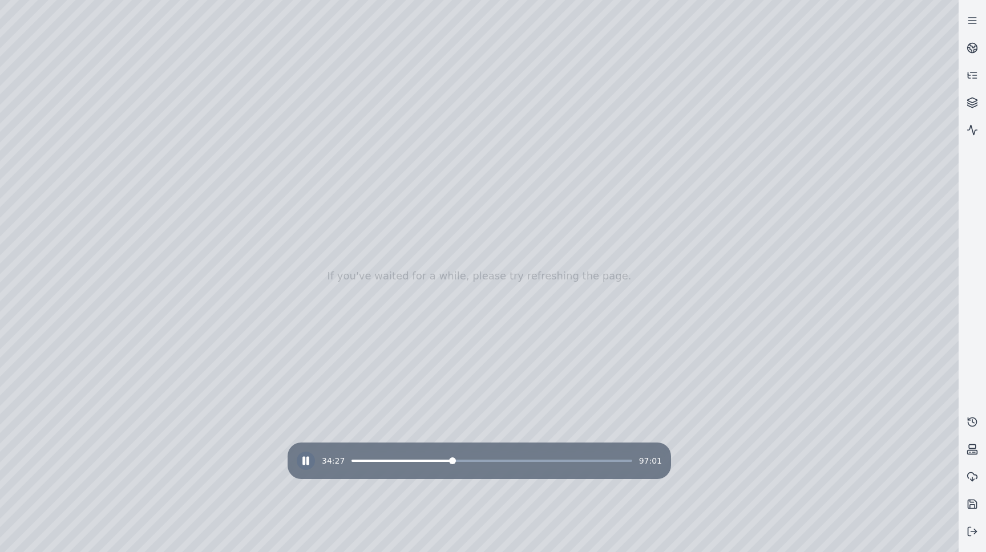
click at [827, 467] on div at bounding box center [479, 276] width 958 height 552
click at [797, 446] on div at bounding box center [479, 276] width 958 height 552
click at [864, 437] on div at bounding box center [479, 276] width 958 height 552
click at [829, 440] on div at bounding box center [479, 276] width 958 height 552
click at [824, 467] on div at bounding box center [479, 276] width 958 height 552
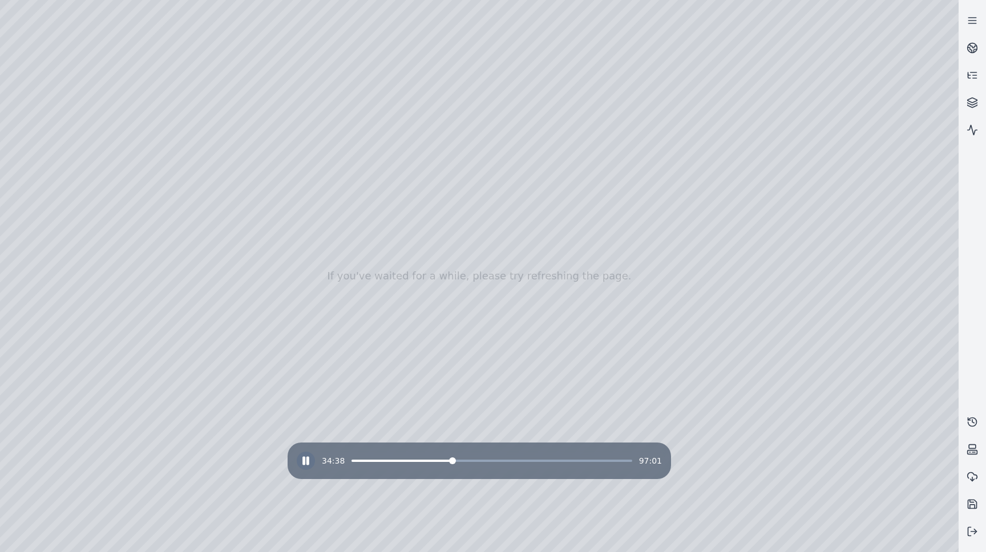
click at [791, 446] on div at bounding box center [479, 276] width 958 height 552
click at [750, 439] on div at bounding box center [479, 276] width 958 height 552
click at [896, 432] on div at bounding box center [479, 276] width 958 height 552
click at [414, 462] on span at bounding box center [416, 460] width 7 height 7
click at [822, 468] on div at bounding box center [479, 276] width 958 height 552
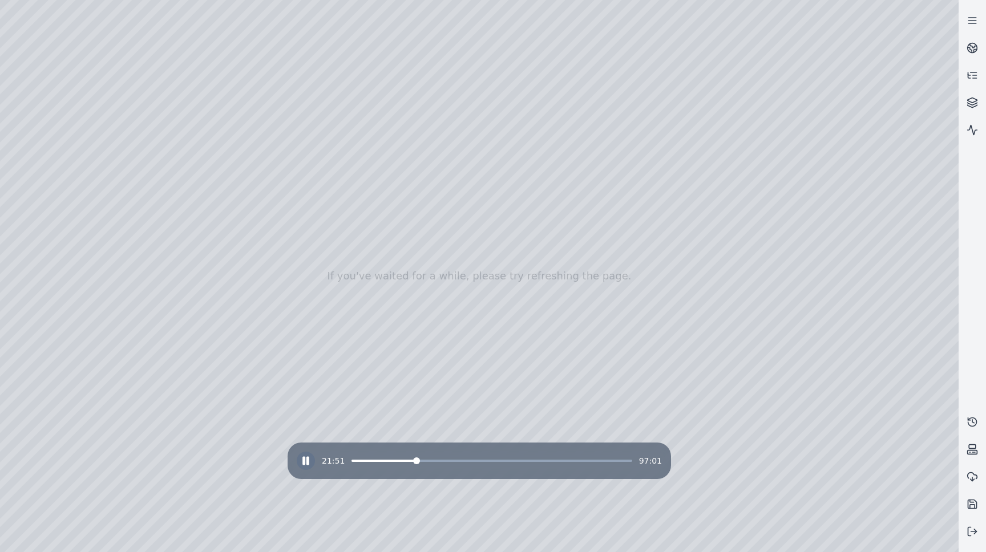
click at [764, 367] on div at bounding box center [479, 276] width 958 height 552
click at [746, 363] on div at bounding box center [479, 276] width 958 height 552
click at [80, 135] on div at bounding box center [479, 276] width 958 height 552
click at [72, 137] on div at bounding box center [479, 276] width 958 height 552
click at [86, 160] on div at bounding box center [479, 276] width 958 height 552
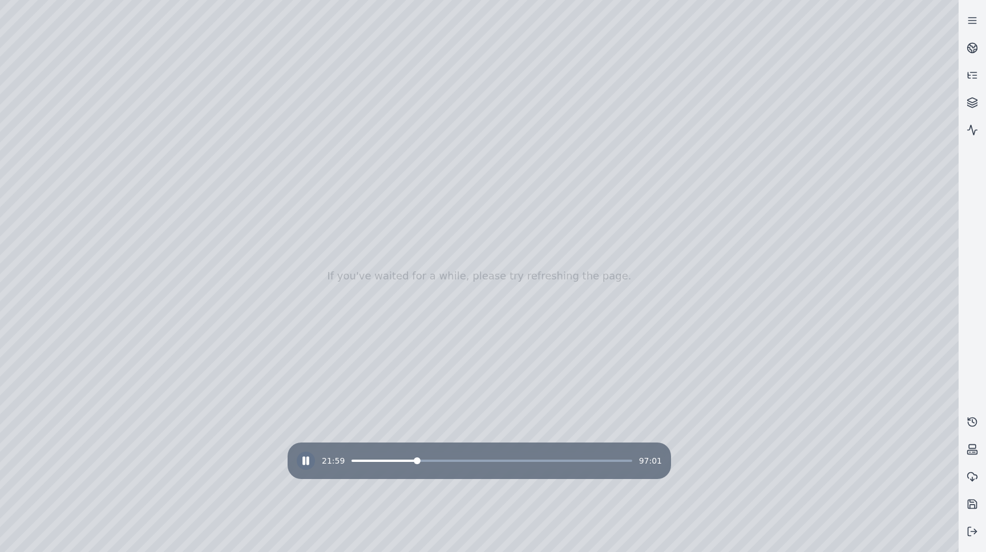
click at [91, 184] on div at bounding box center [479, 276] width 958 height 552
click at [274, 228] on div at bounding box center [479, 276] width 958 height 552
click at [814, 464] on div at bounding box center [479, 276] width 958 height 552
click at [762, 366] on div at bounding box center [479, 276] width 958 height 552
click at [461, 460] on span at bounding box center [491, 461] width 280 height 2
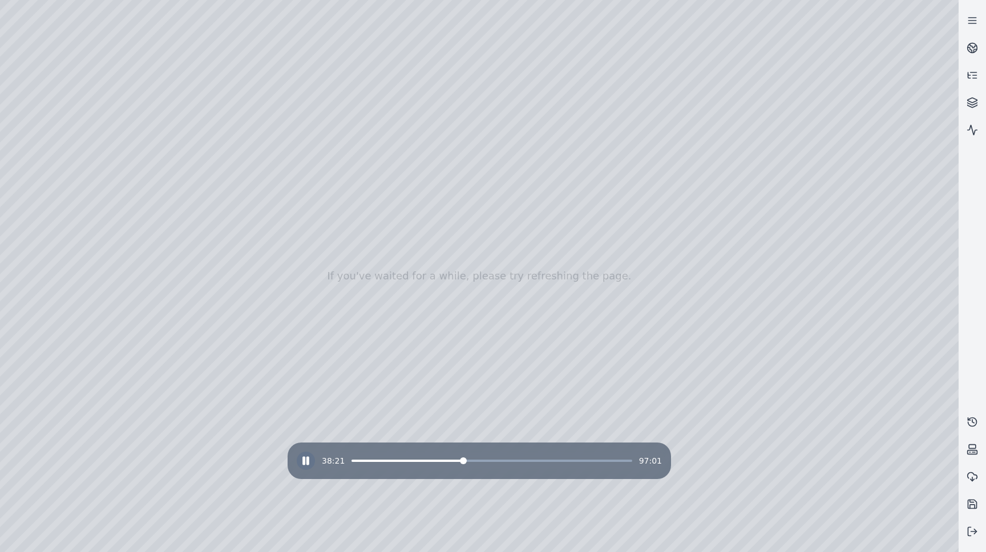
click at [271, 231] on div at bounding box center [479, 276] width 958 height 552
click at [145, 34] on div at bounding box center [479, 276] width 958 height 552
drag, startPoint x: 242, startPoint y: 164, endPoint x: 242, endPoint y: 236, distance: 71.3
drag, startPoint x: 242, startPoint y: 236, endPoint x: 225, endPoint y: 231, distance: 18.3
drag, startPoint x: 241, startPoint y: 181, endPoint x: 365, endPoint y: 186, distance: 123.3
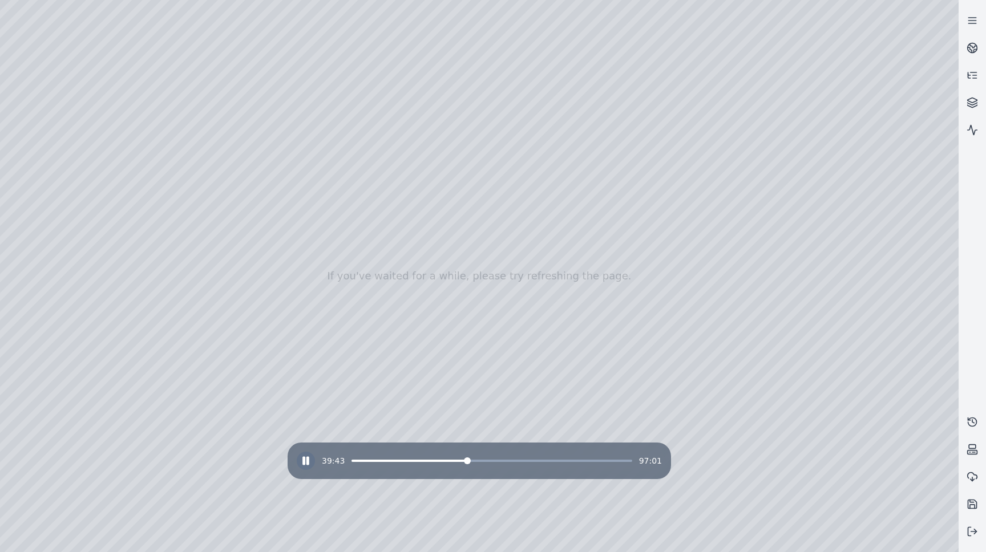
drag, startPoint x: 463, startPoint y: 225, endPoint x: 493, endPoint y: 224, distance: 30.3
drag, startPoint x: 493, startPoint y: 224, endPoint x: 495, endPoint y: 214, distance: 9.4
click at [509, 459] on div "39:48 97:01" at bounding box center [479, 461] width 365 height 18
click at [507, 460] on span at bounding box center [491, 461] width 280 height 2
click at [540, 461] on span at bounding box center [491, 461] width 280 height 2
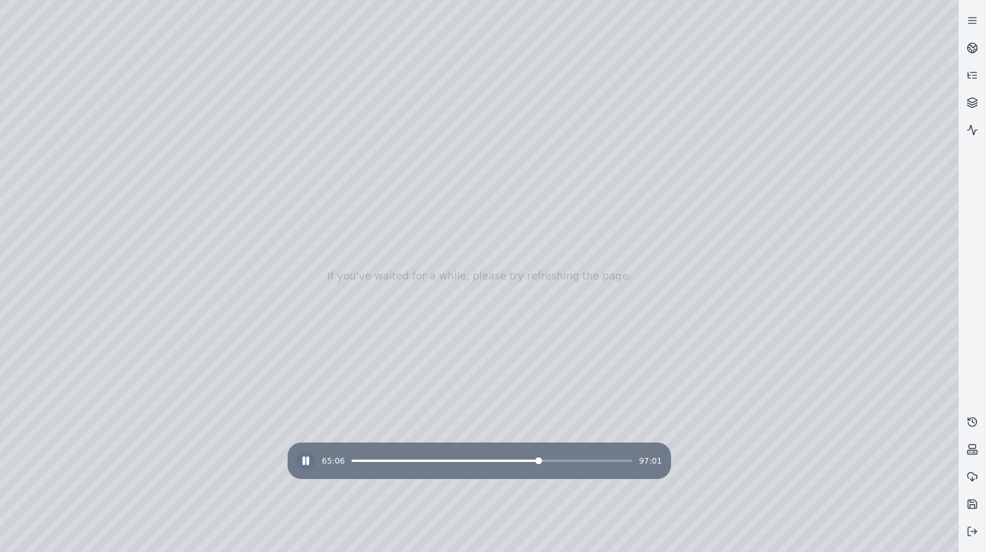
click at [469, 463] on div "65:06 97:01" at bounding box center [479, 461] width 365 height 18
click at [456, 460] on span at bounding box center [403, 461] width 104 height 2
click at [900, 331] on div at bounding box center [479, 276] width 958 height 552
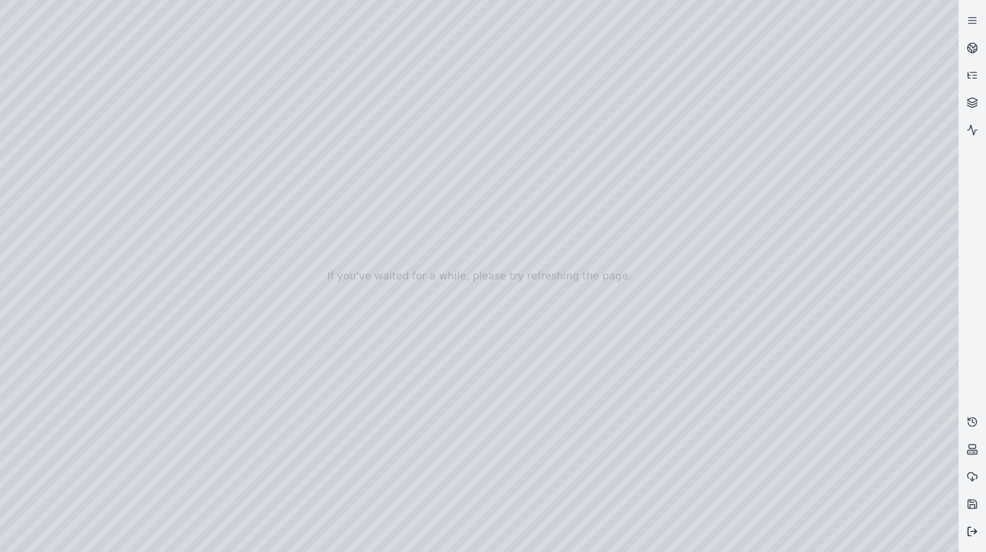
click at [973, 528] on icon at bounding box center [971, 531] width 11 height 11
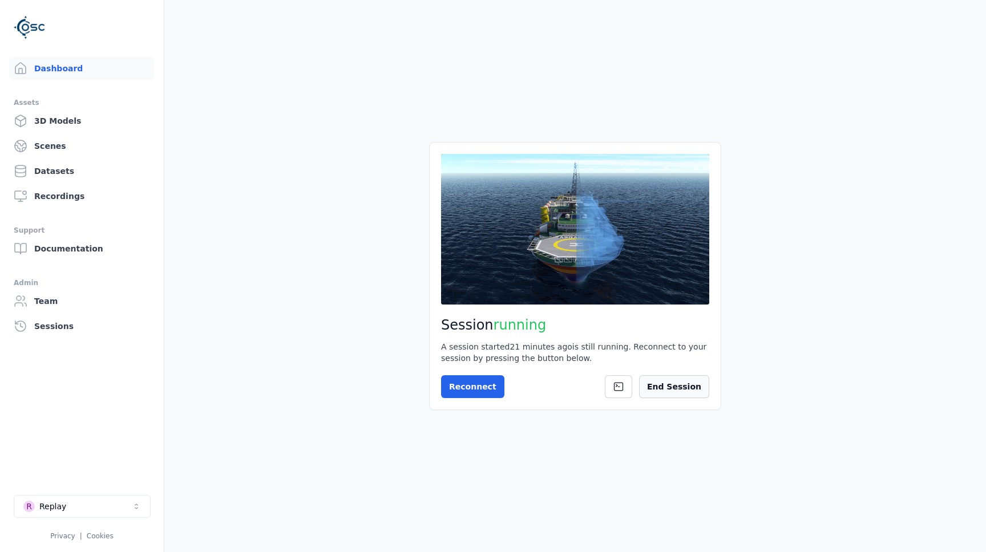
click at [677, 391] on button "End Session" at bounding box center [674, 386] width 70 height 23
